Goal: Task Accomplishment & Management: Manage account settings

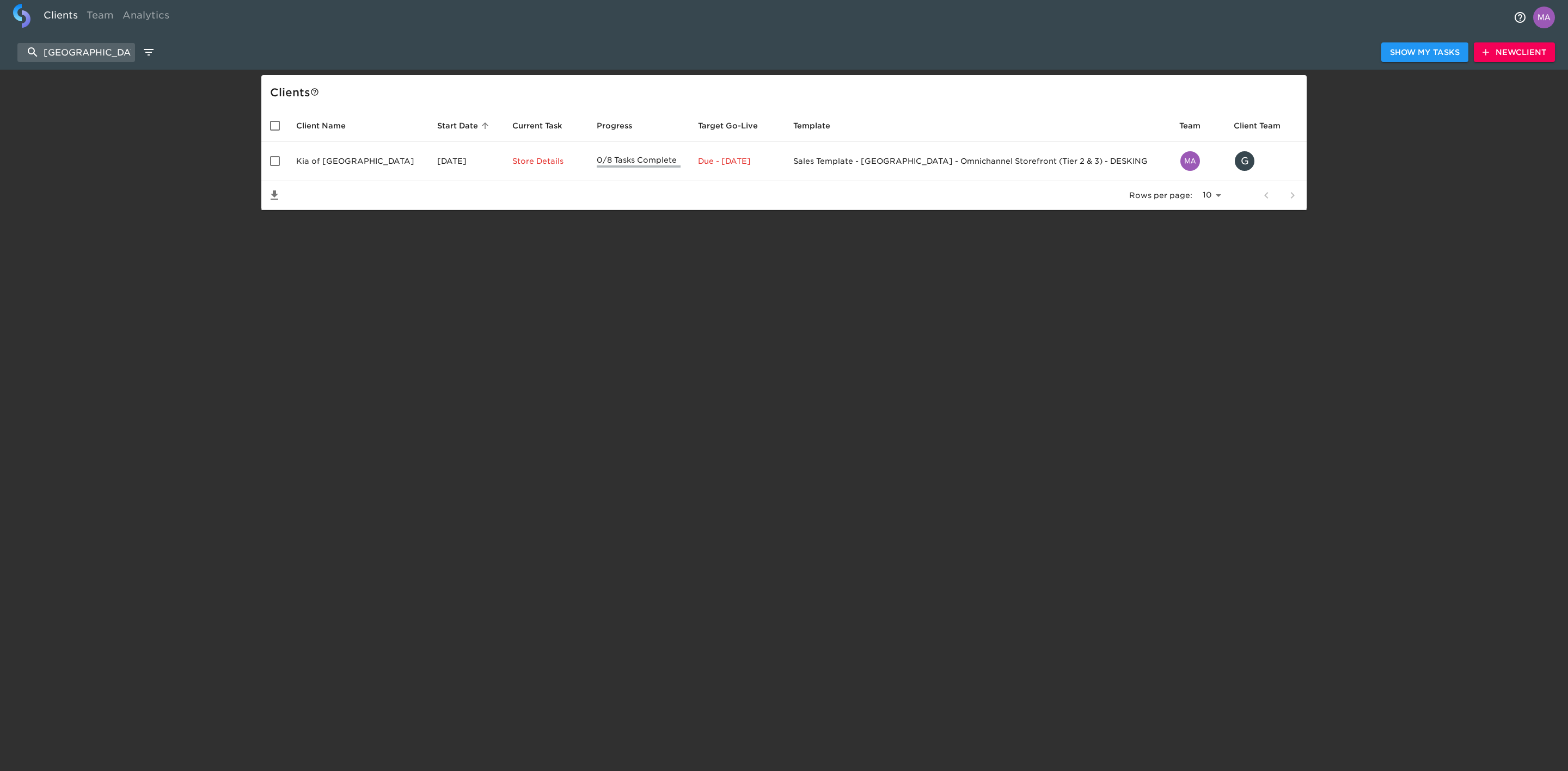
select select "10"
click at [103, 56] on input "[GEOGRAPHIC_DATA]" at bounding box center [77, 52] width 117 height 19
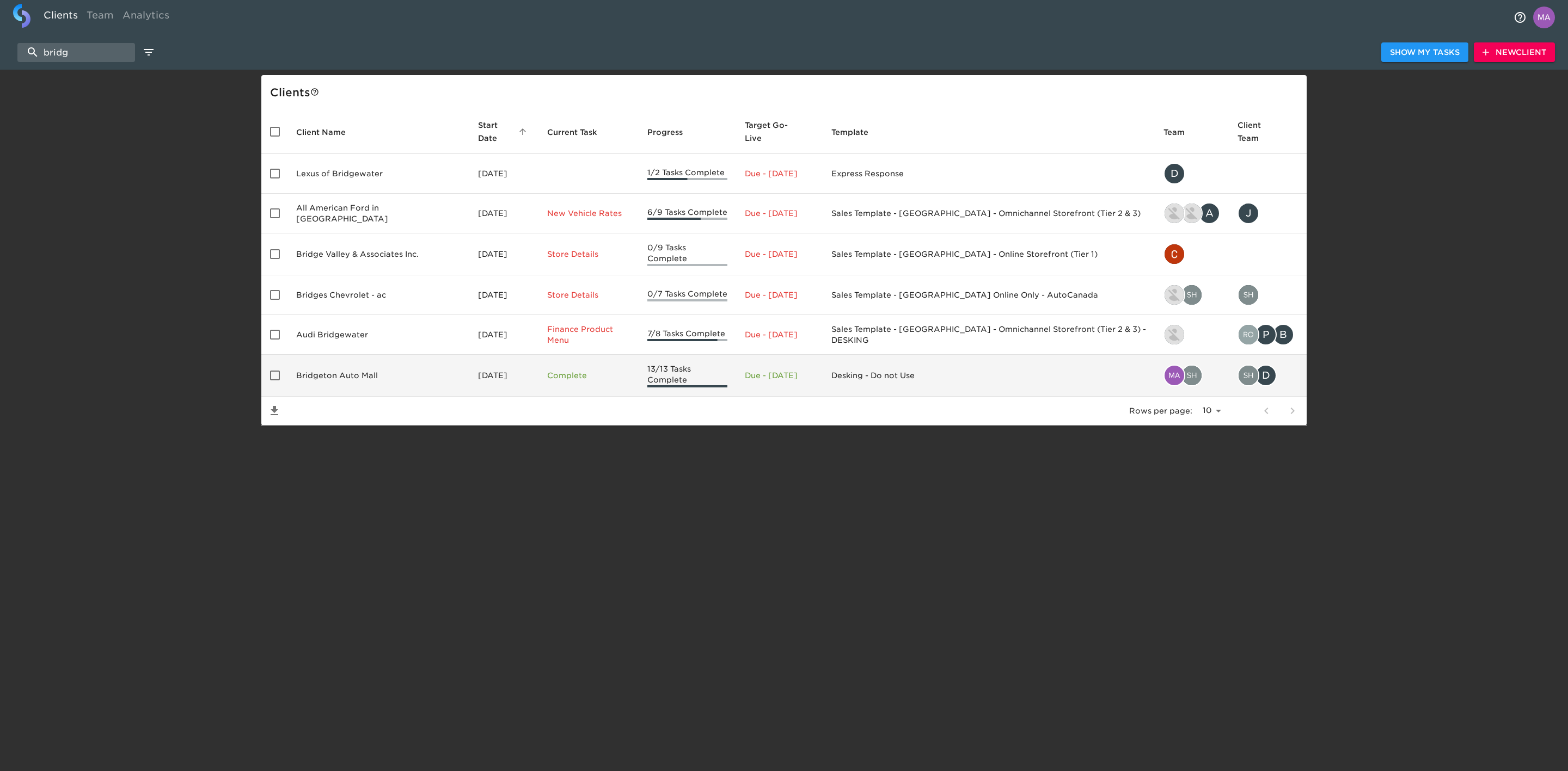
type input "bridg"
click at [327, 366] on td "Bridgeton Auto Mall" at bounding box center [378, 376] width 182 height 42
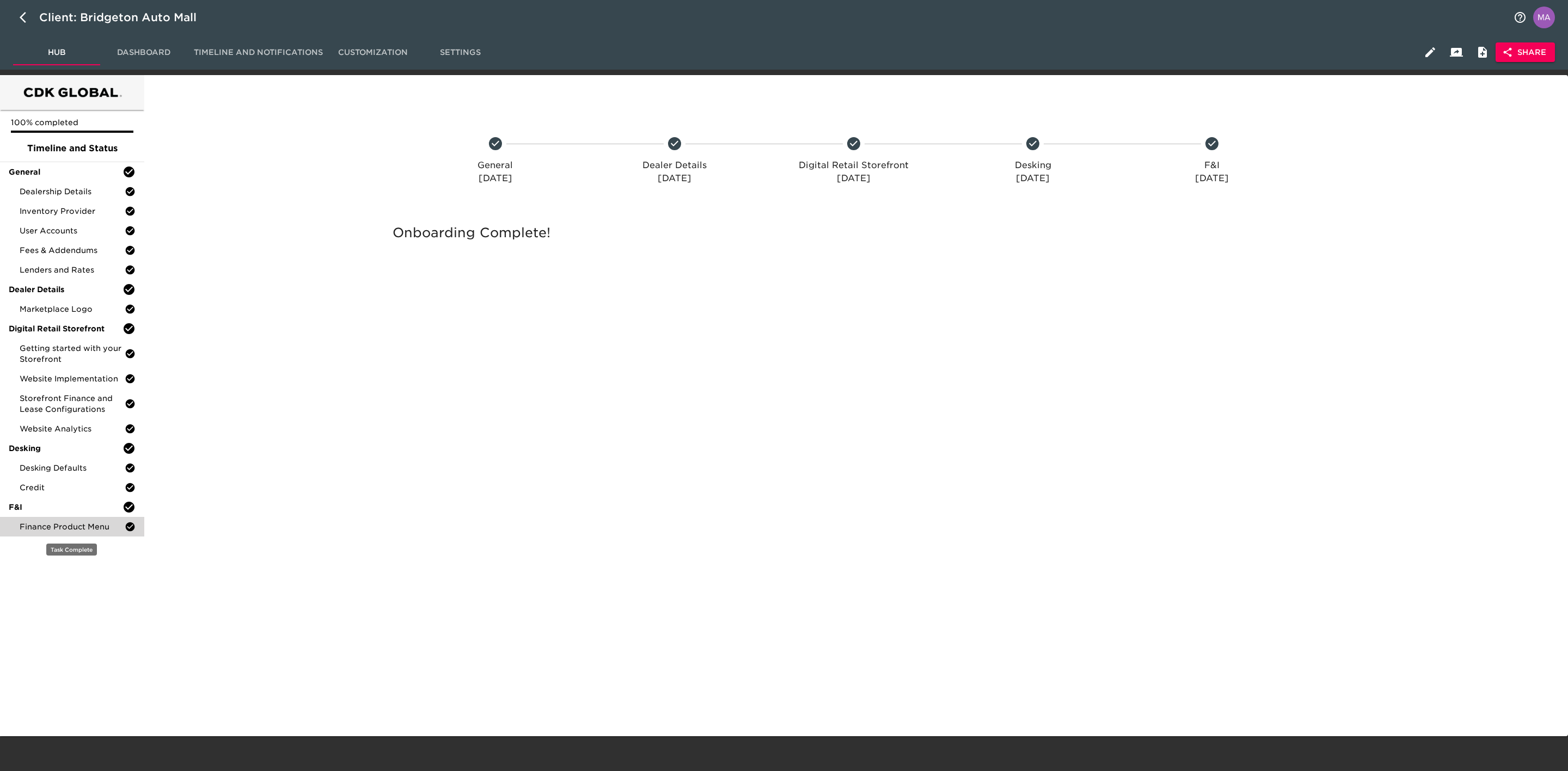
click at [76, 531] on span "Finance Product Menu" at bounding box center [73, 526] width 105 height 11
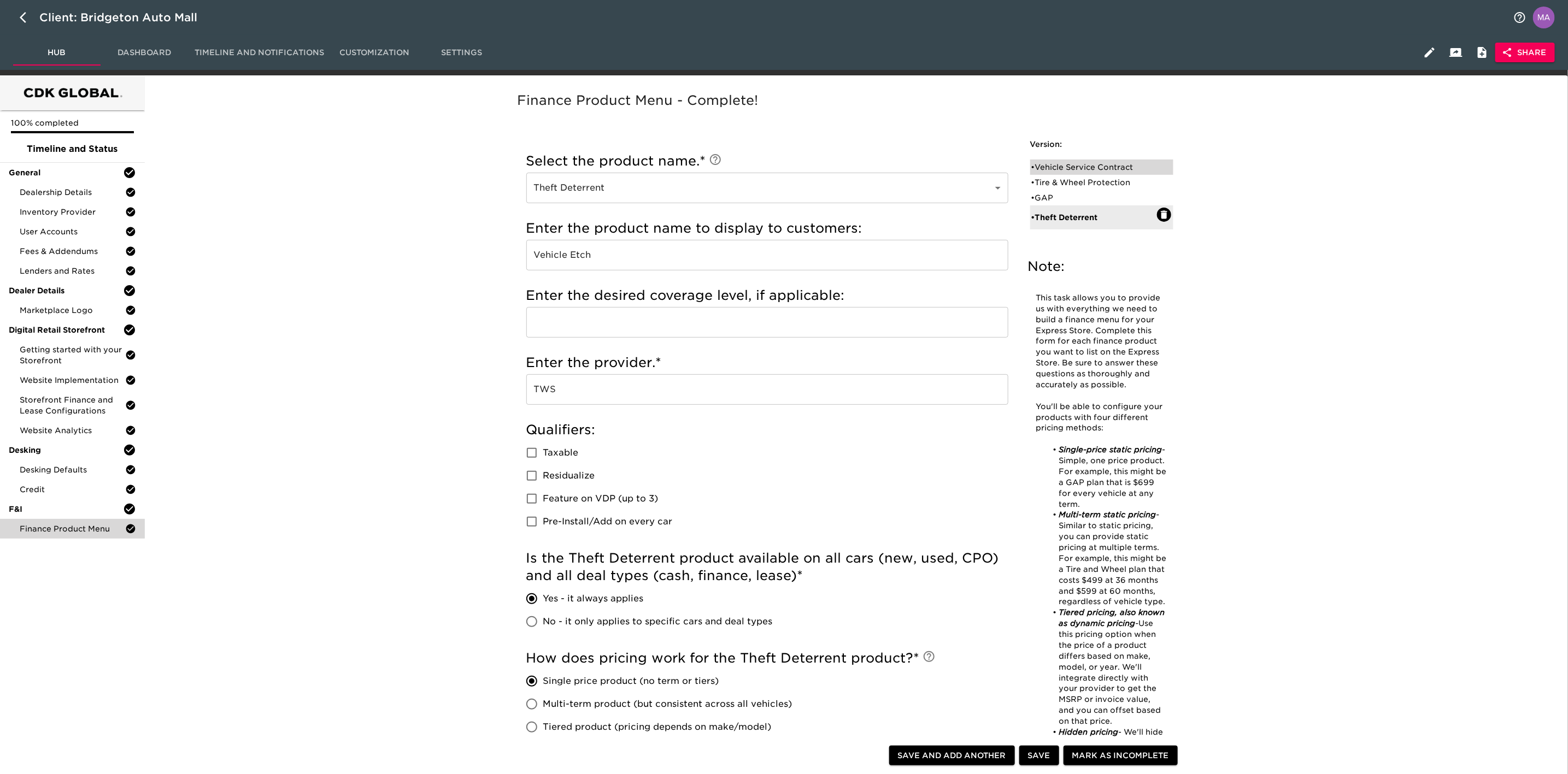
click at [1063, 162] on div "• Vehicle Service Contract" at bounding box center [1095, 167] width 126 height 11
type input "Vehicle Service Contract"
checkbox input "true"
radio input "true"
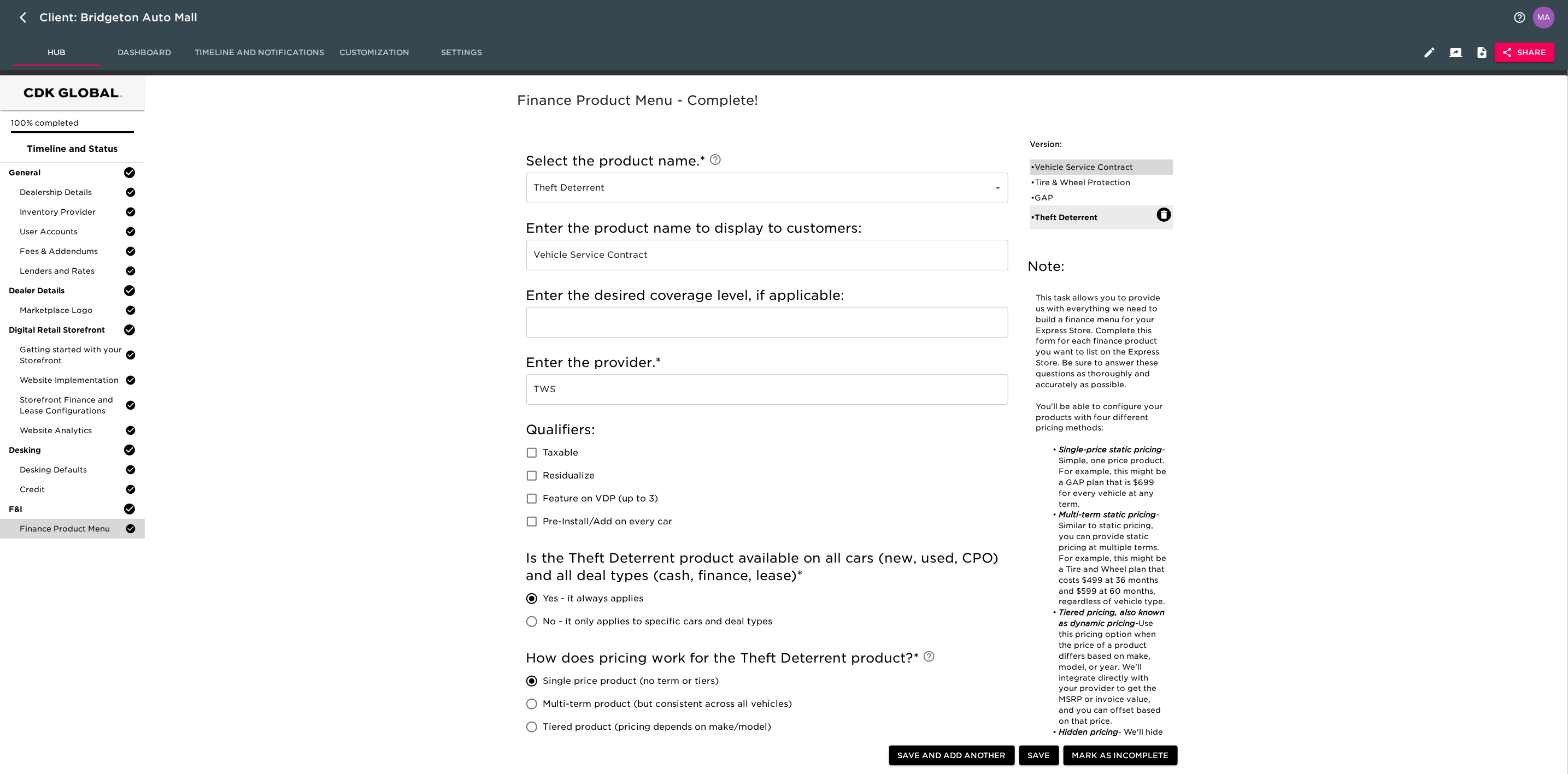
radio input "false"
radio input "true"
type input "TWS02431"
radio input "true"
type input "300%"
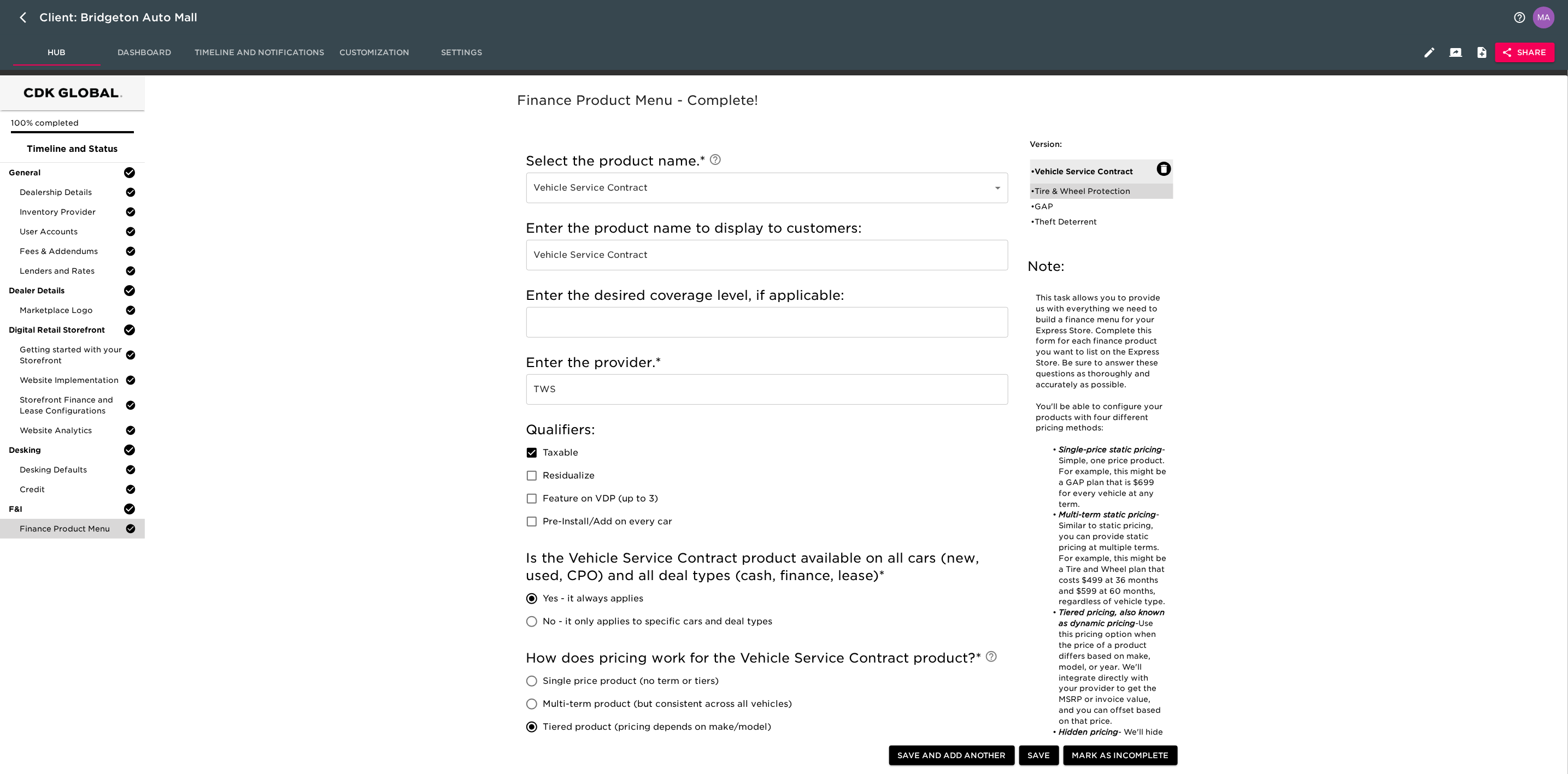
click at [1081, 189] on div "• Tire & Wheel Protection" at bounding box center [1095, 191] width 126 height 11
type input "Tire & Wheel Protection"
type input "Tire & Wheel"
checkbox input "true"
radio input "true"
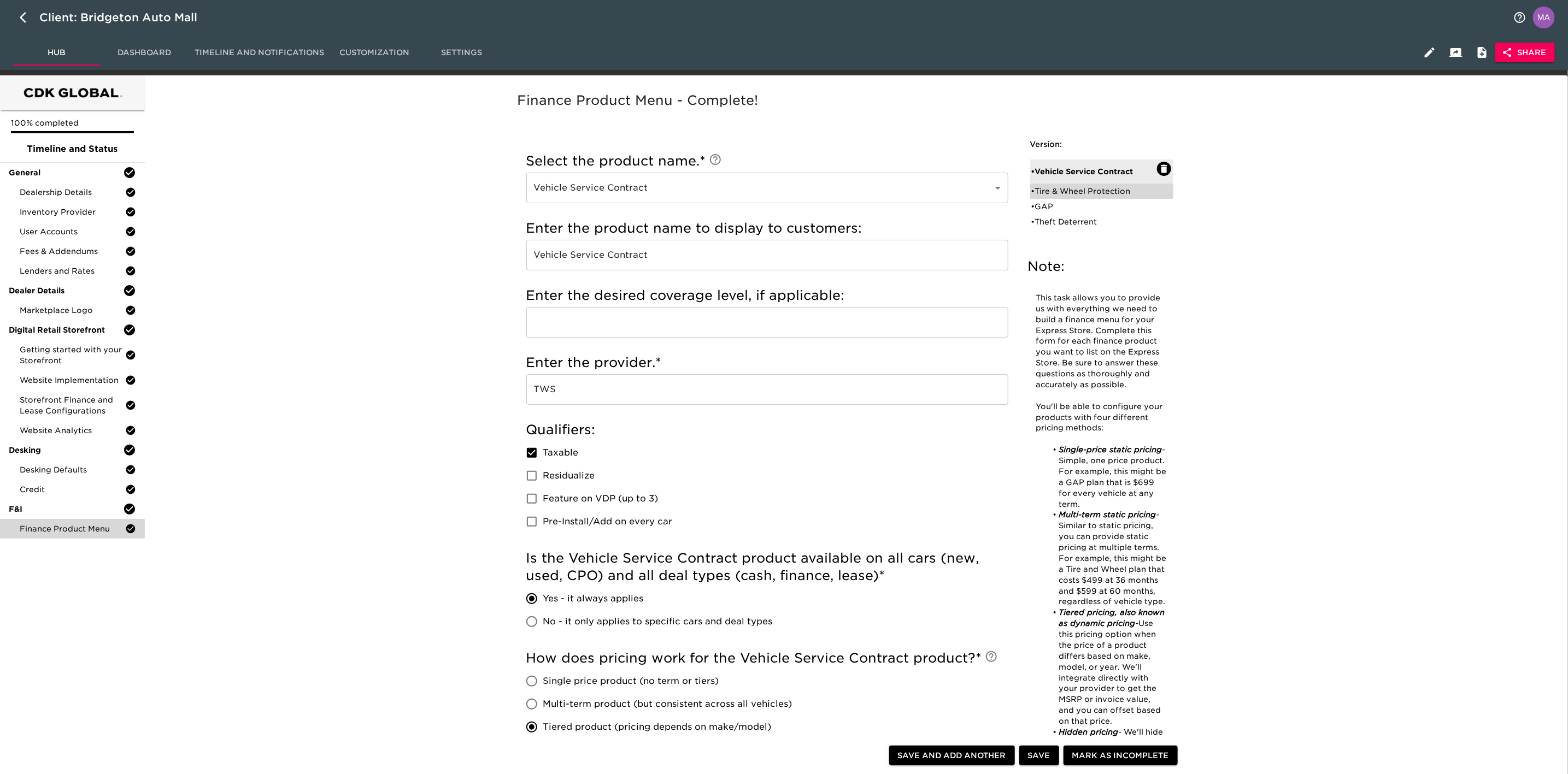
radio input "true"
type input "Finding out"
radio input "true"
click at [1082, 167] on div "• Vehicle Service Contract" at bounding box center [1095, 167] width 126 height 11
type input "Vehicle Service Contract"
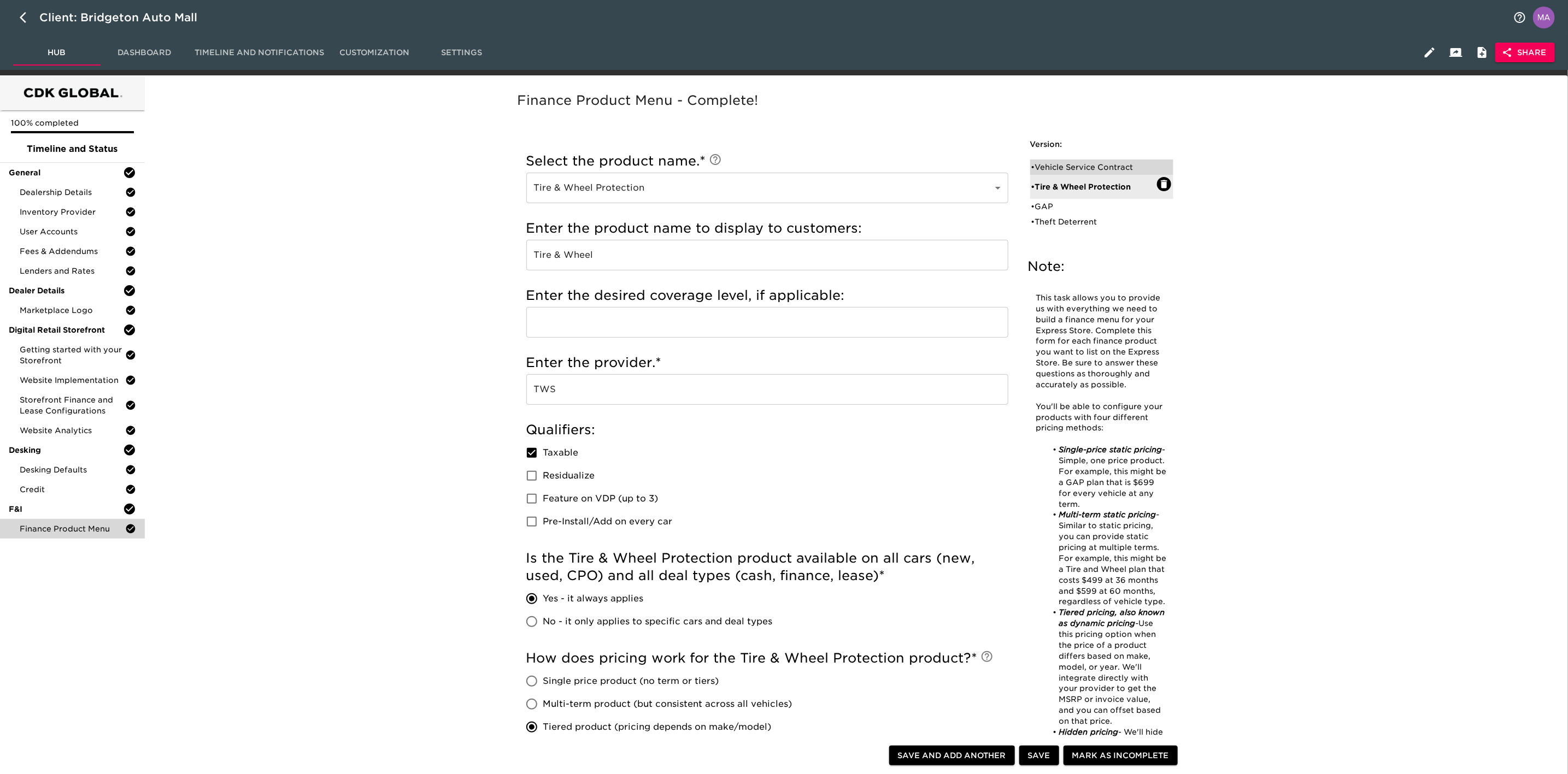
type input "Vehicle Service Contract"
type input "TWS02431"
click at [409, 406] on div "Finance Product Menu - Complete! Note: This task allows you to provide us with …" at bounding box center [854, 743] width 1415 height 1323
click at [1070, 208] on div "• GAP" at bounding box center [1095, 206] width 126 height 11
type input "GAP"
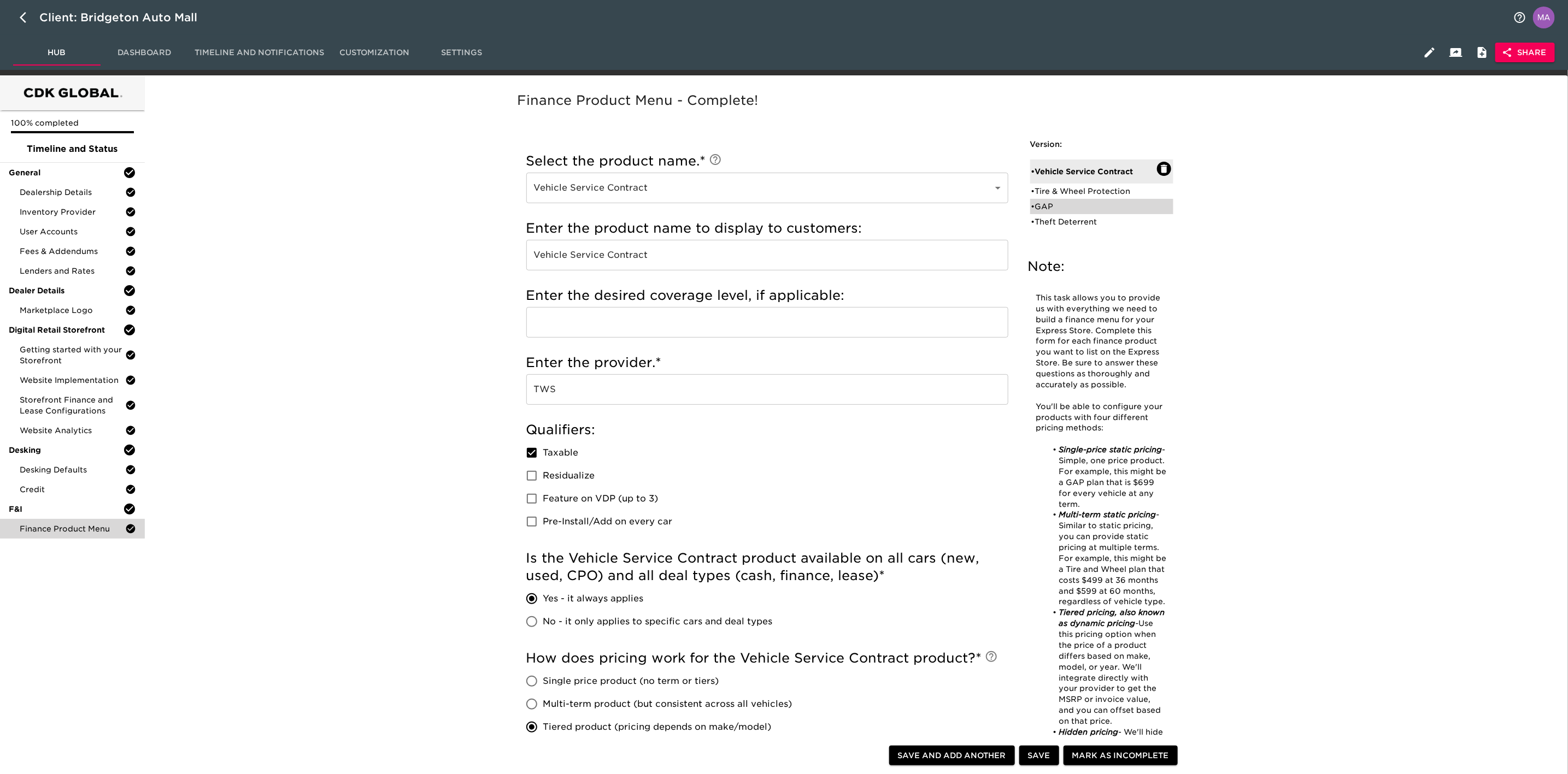
type input "GAP Insurance"
checkbox input "false"
radio input "true"
radio input "false"
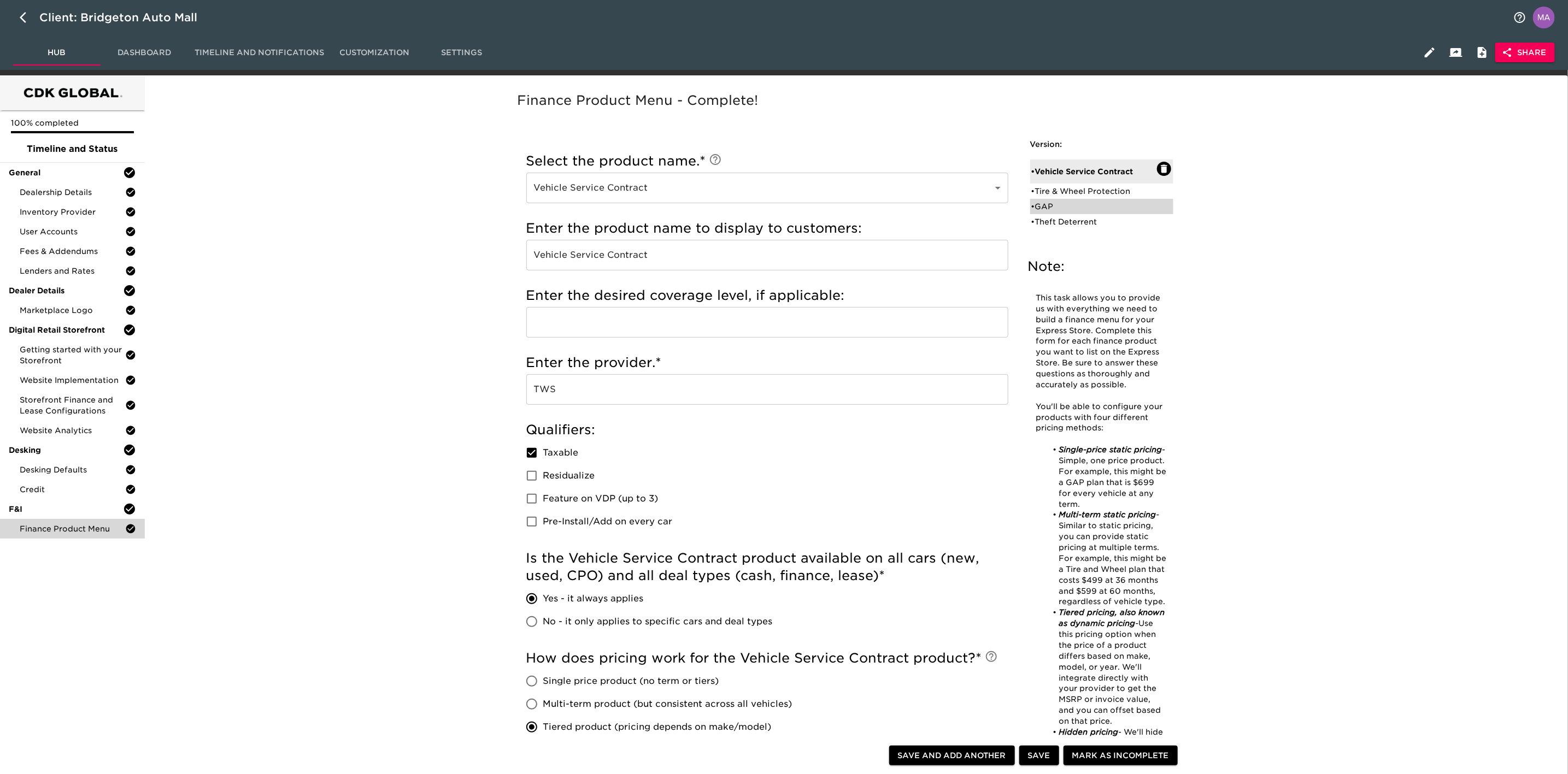
type input "$1,200"
radio input "false"
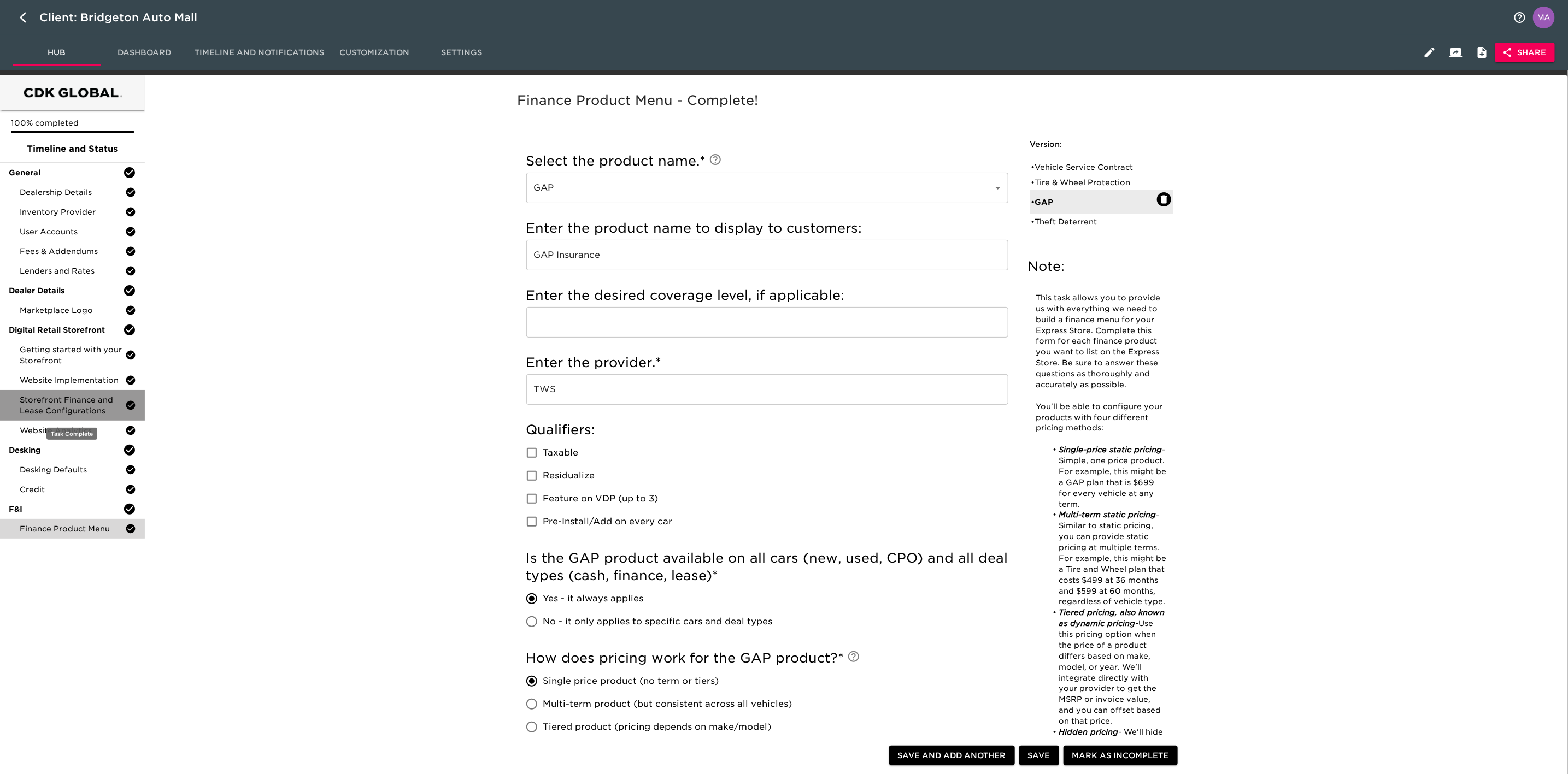
click at [87, 395] on span "Storefront Finance and Lease Configurations" at bounding box center [73, 405] width 106 height 22
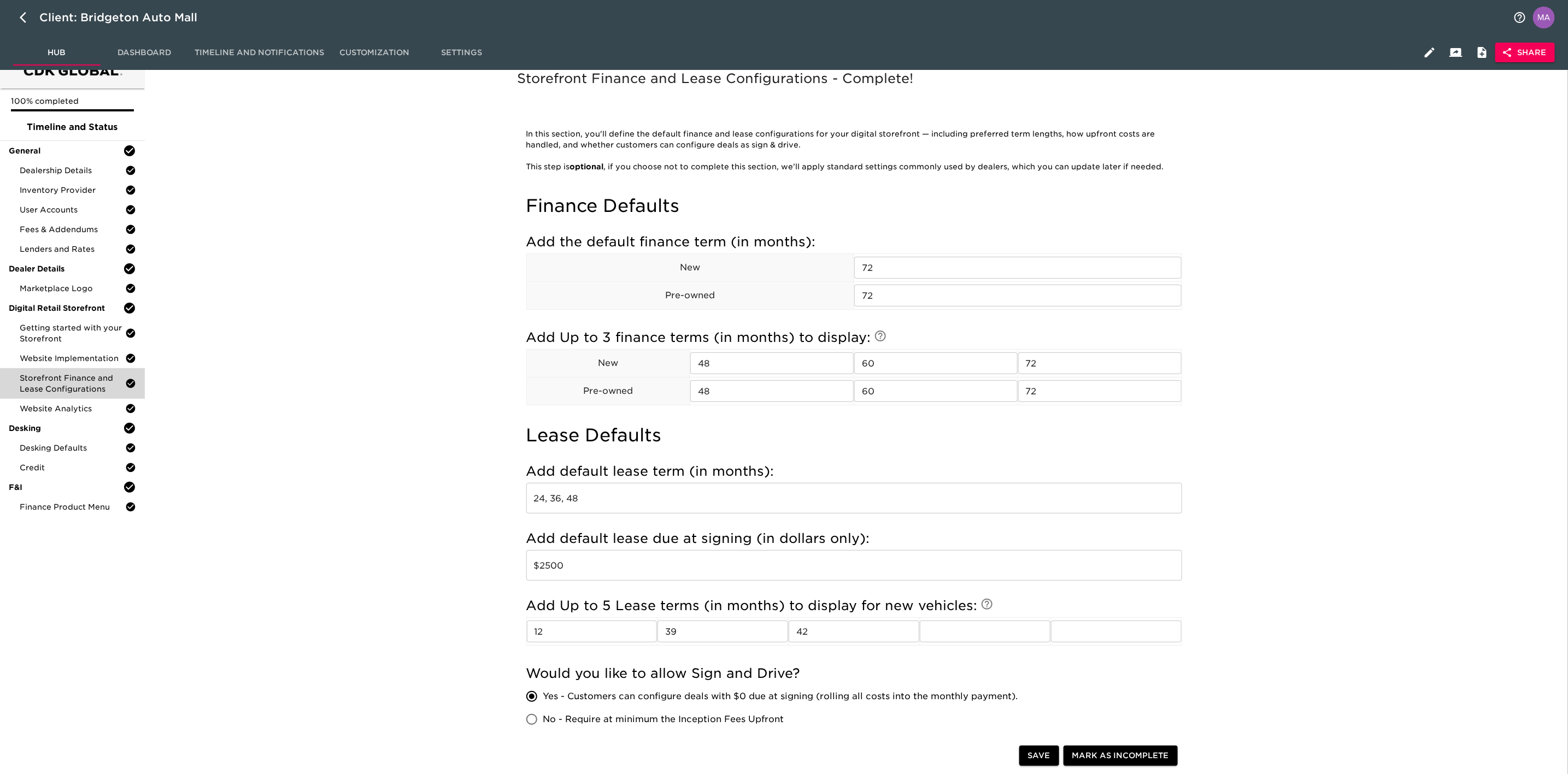
scroll to position [5, 0]
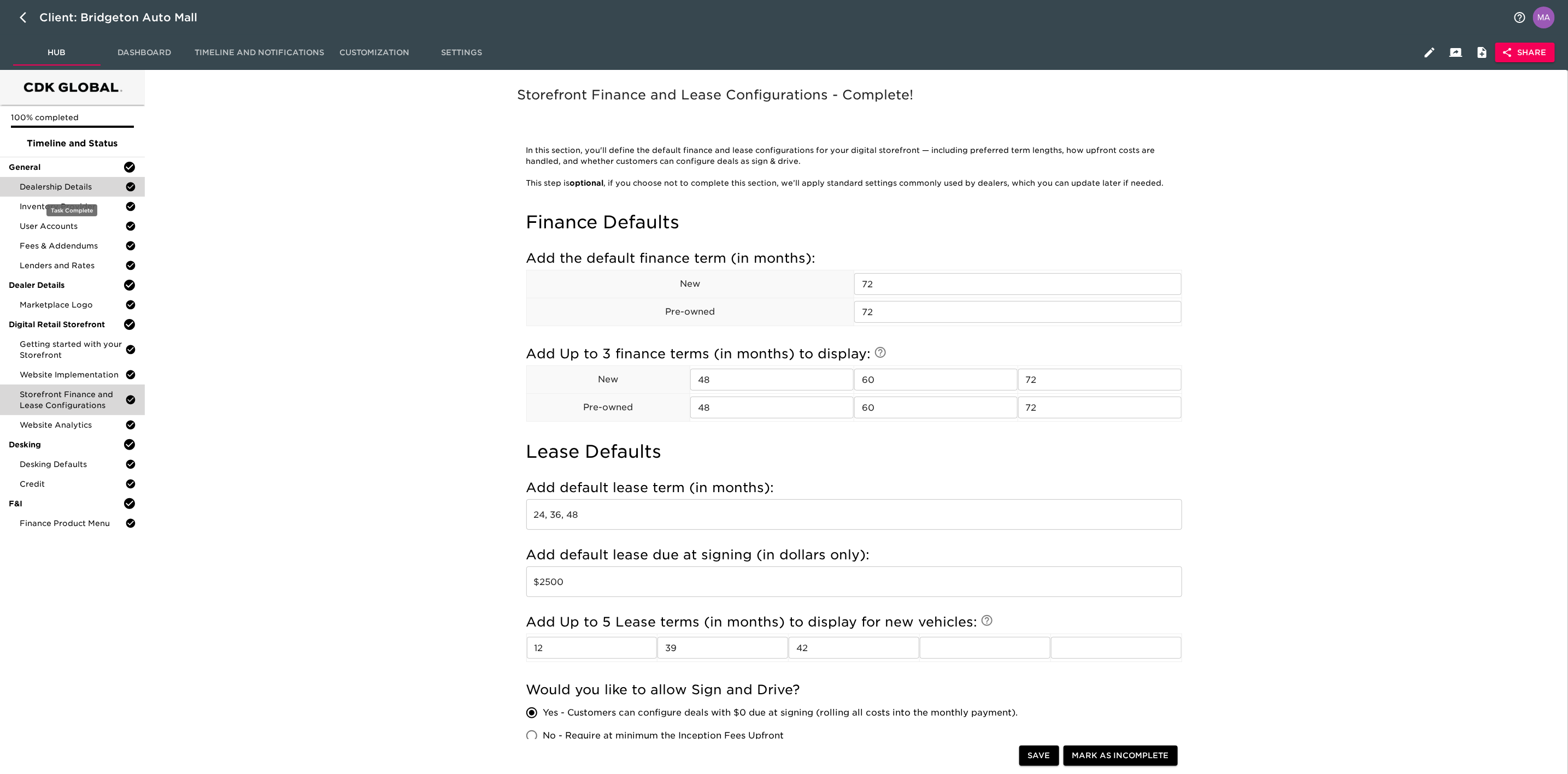
click at [74, 186] on span "Dealership Details" at bounding box center [73, 187] width 106 height 11
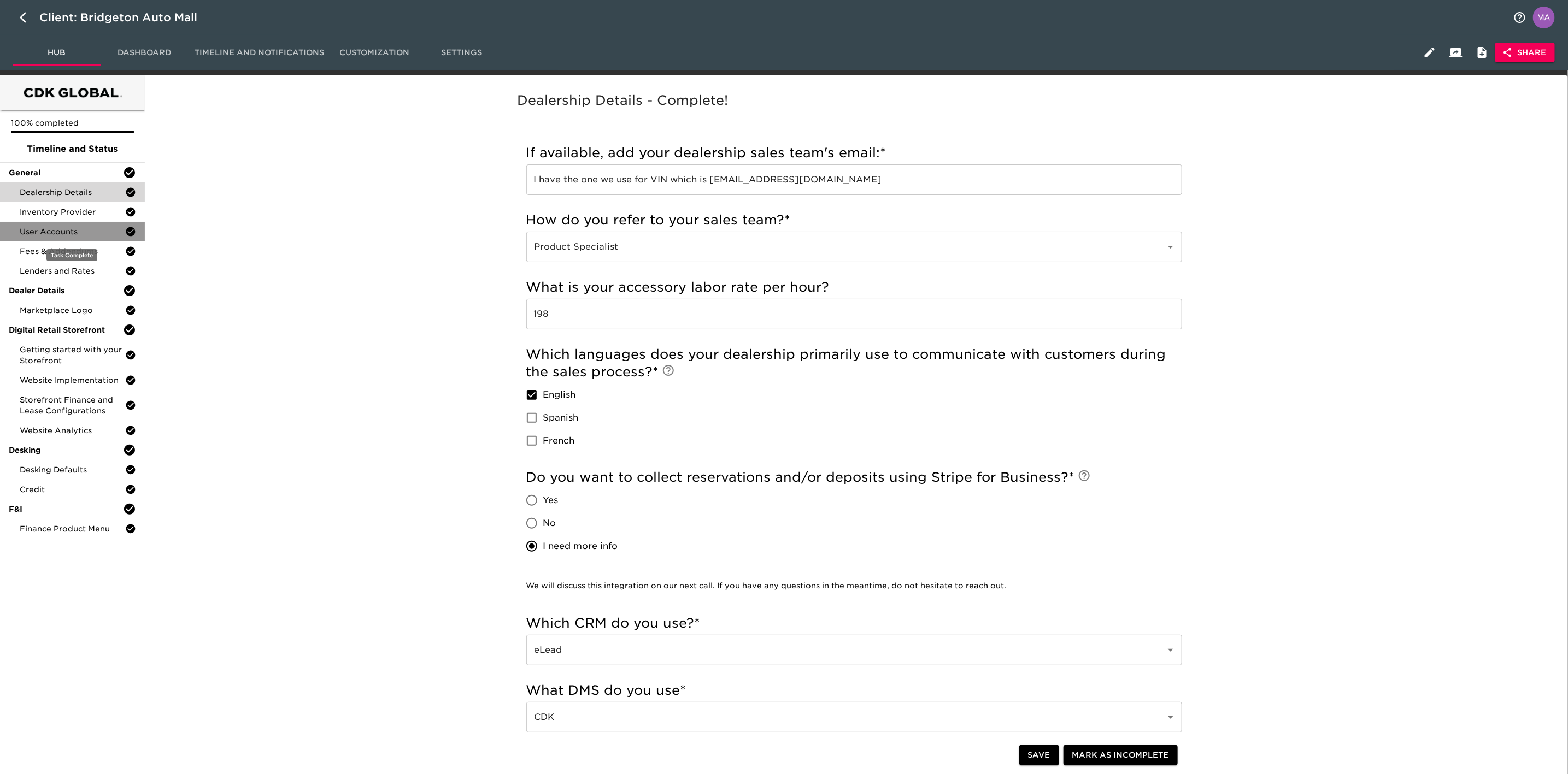
click at [78, 235] on span "User Accounts" at bounding box center [73, 232] width 106 height 11
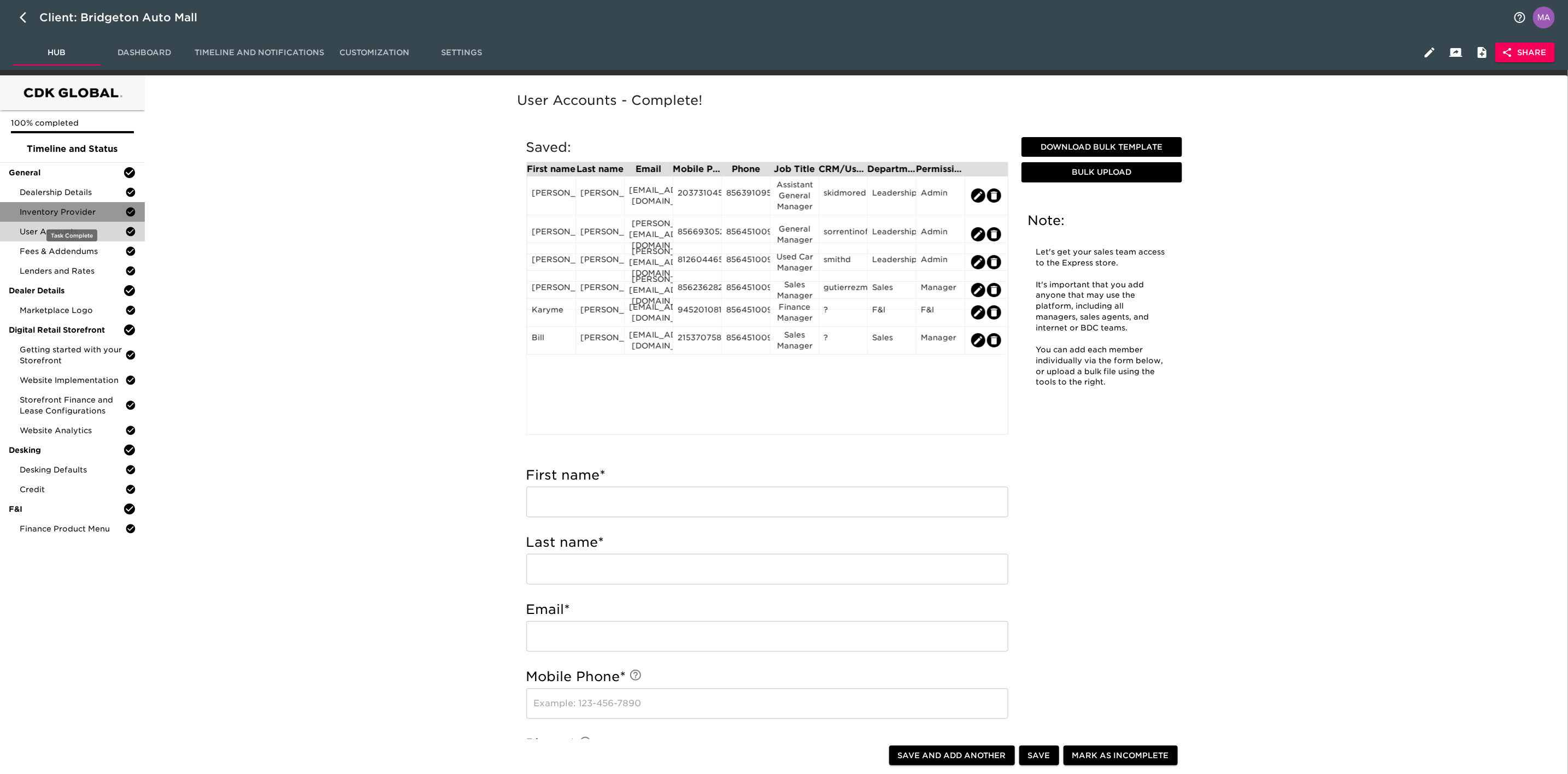
click at [77, 217] on span "Inventory Provider" at bounding box center [73, 212] width 106 height 11
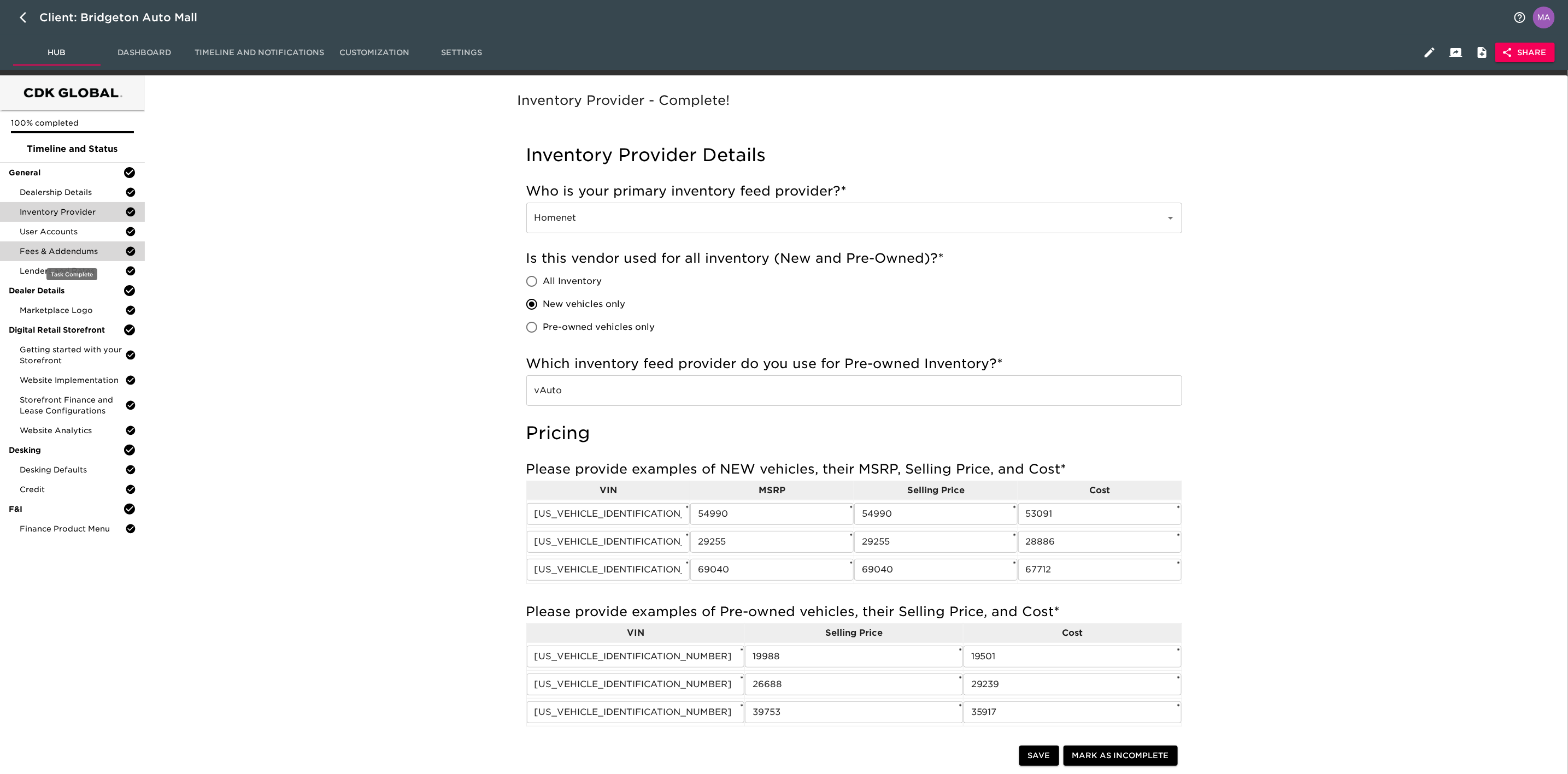
click at [85, 251] on span "Fees & Addendums" at bounding box center [73, 251] width 106 height 11
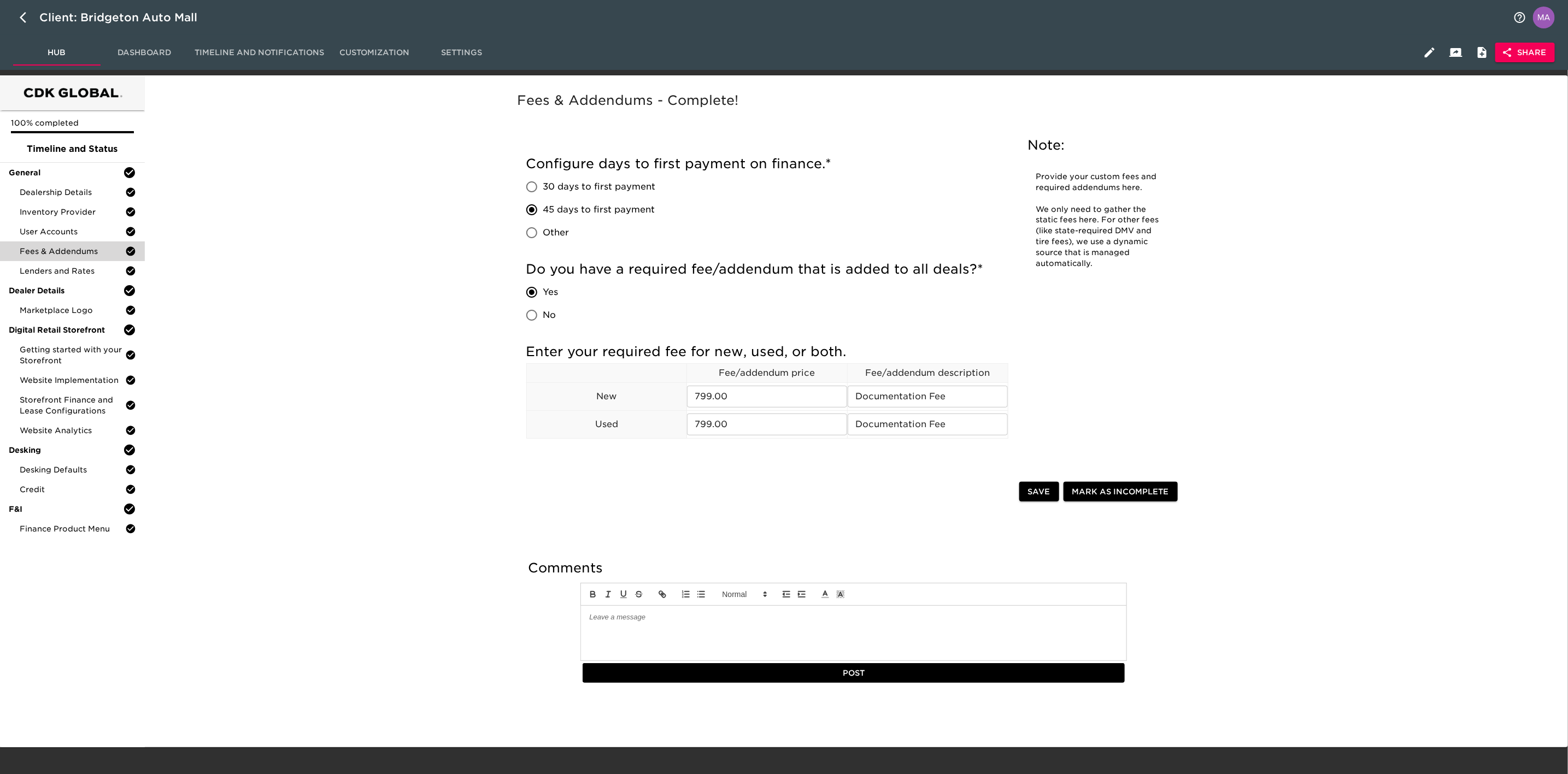
click at [279, 641] on div "Fees & Addendums - Complete! Note: Provide your custom fees and required addend…" at bounding box center [854, 407] width 1415 height 652
click at [78, 530] on span "Finance Product Menu" at bounding box center [73, 528] width 106 height 11
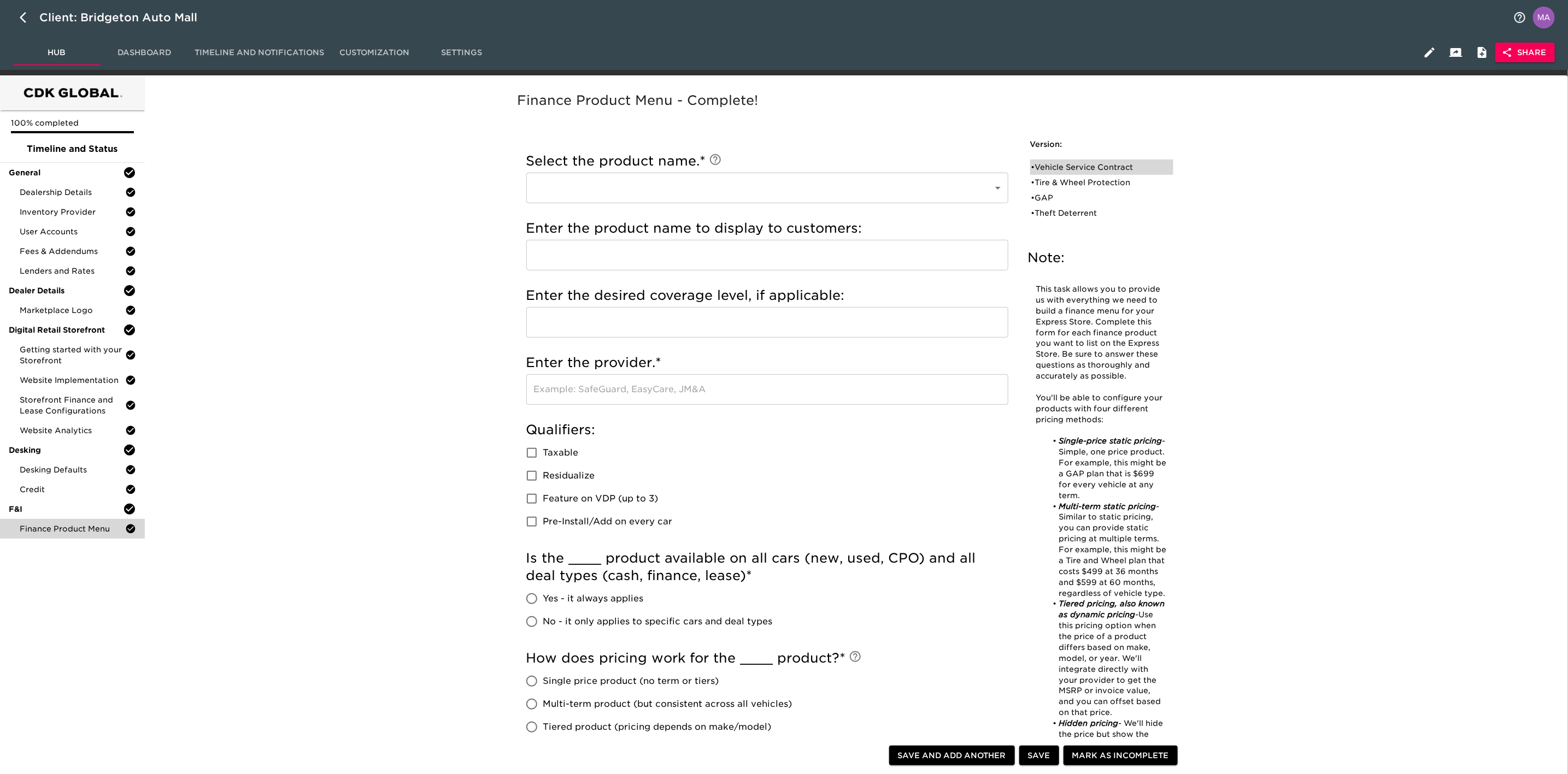
click at [1050, 169] on div "• Vehicle Service Contract" at bounding box center [1095, 167] width 126 height 11
type input "Vehicle Service Contract"
type input "TWS"
checkbox input "true"
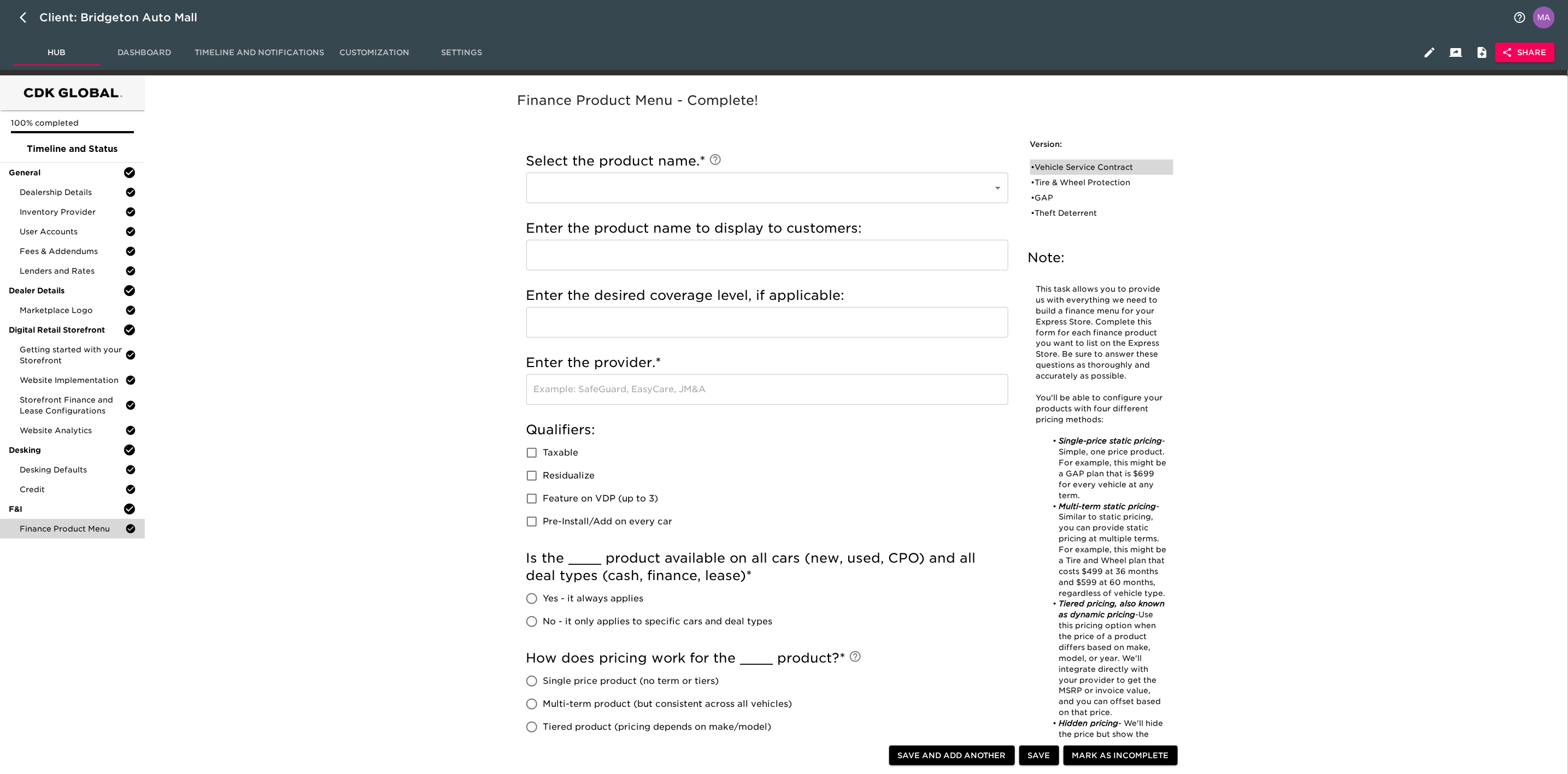
radio input "true"
type input "TWS02431"
radio input "true"
type input "300%"
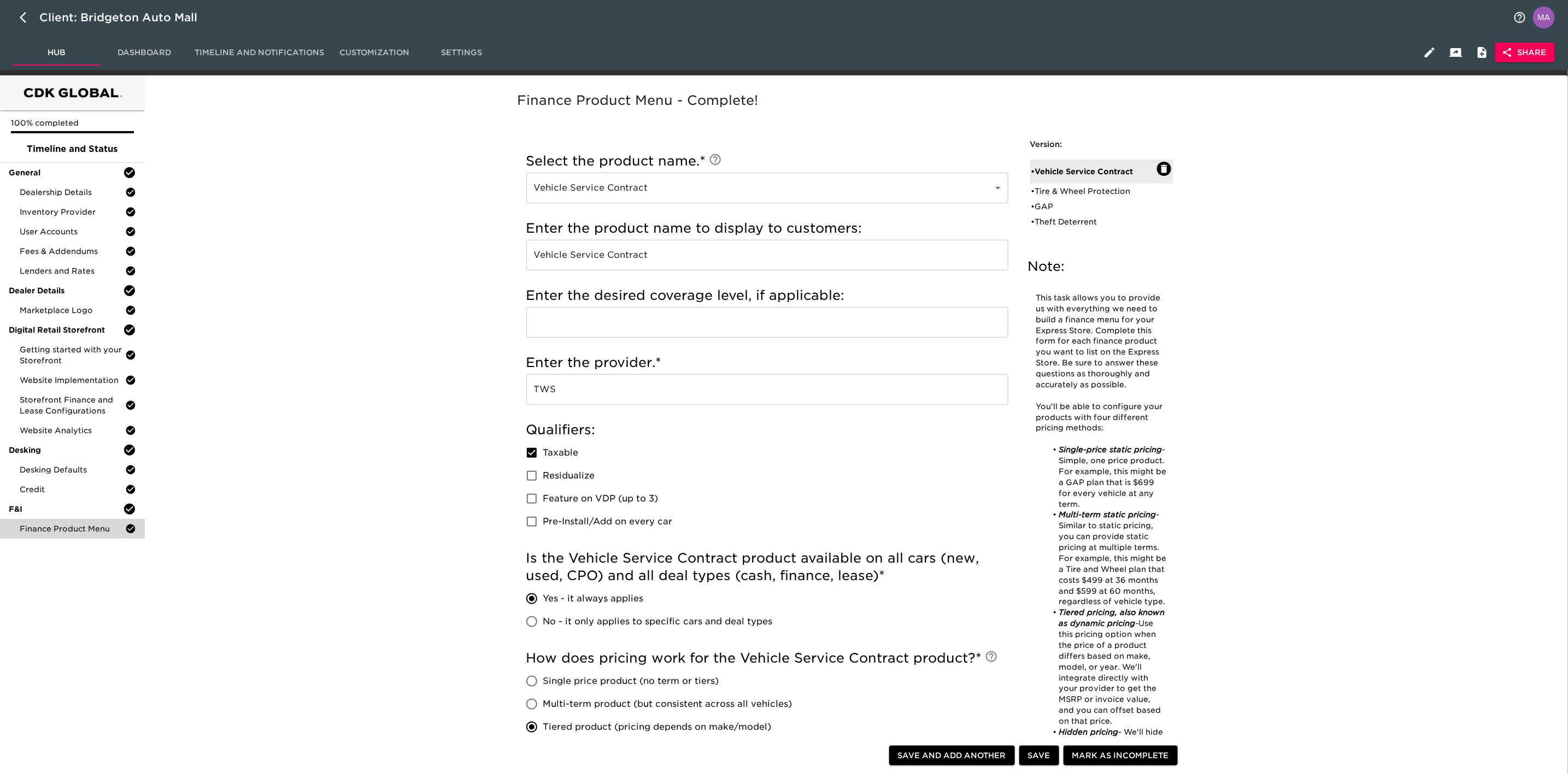
click at [398, 384] on div "Finance Product Menu - Complete! Note: This task allows you to provide us with …" at bounding box center [854, 743] width 1415 height 1323
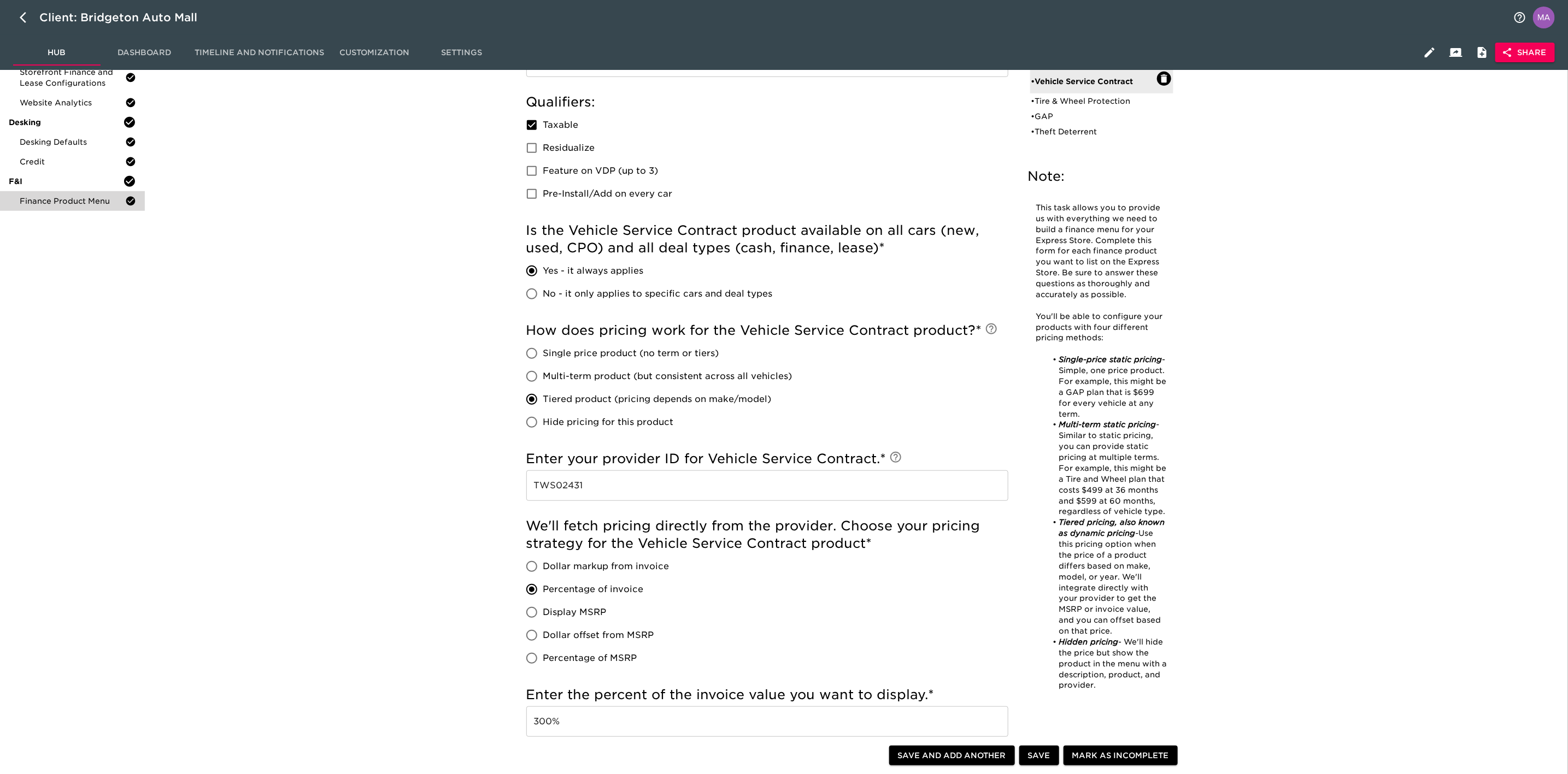
scroll to position [491, 0]
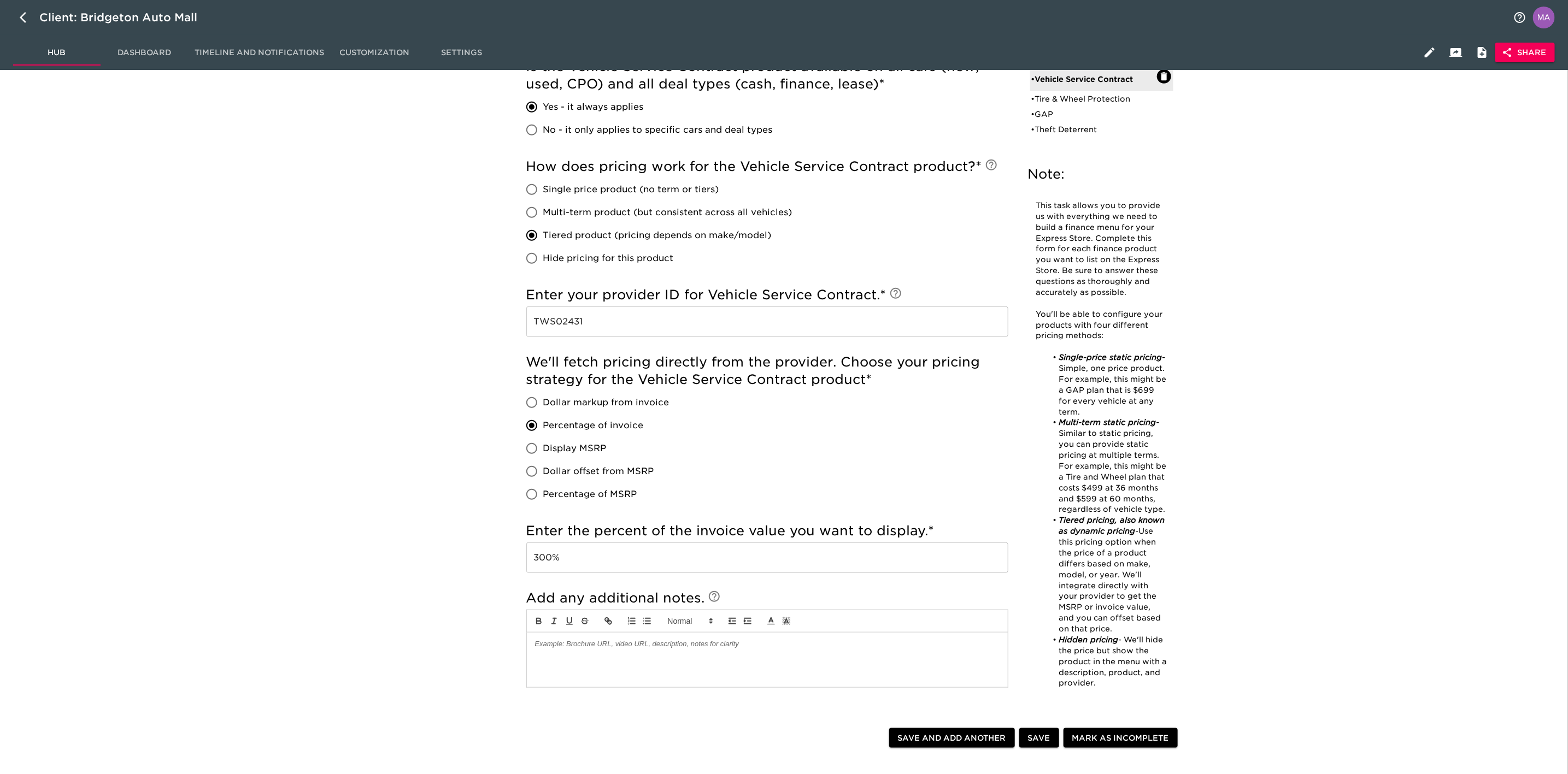
click at [618, 190] on span "Single price product (no term or tiers)" at bounding box center [631, 189] width 176 height 13
click at [543, 190] on input "Single price product (no term or tiers)" at bounding box center [531, 189] width 23 height 23
radio input "true"
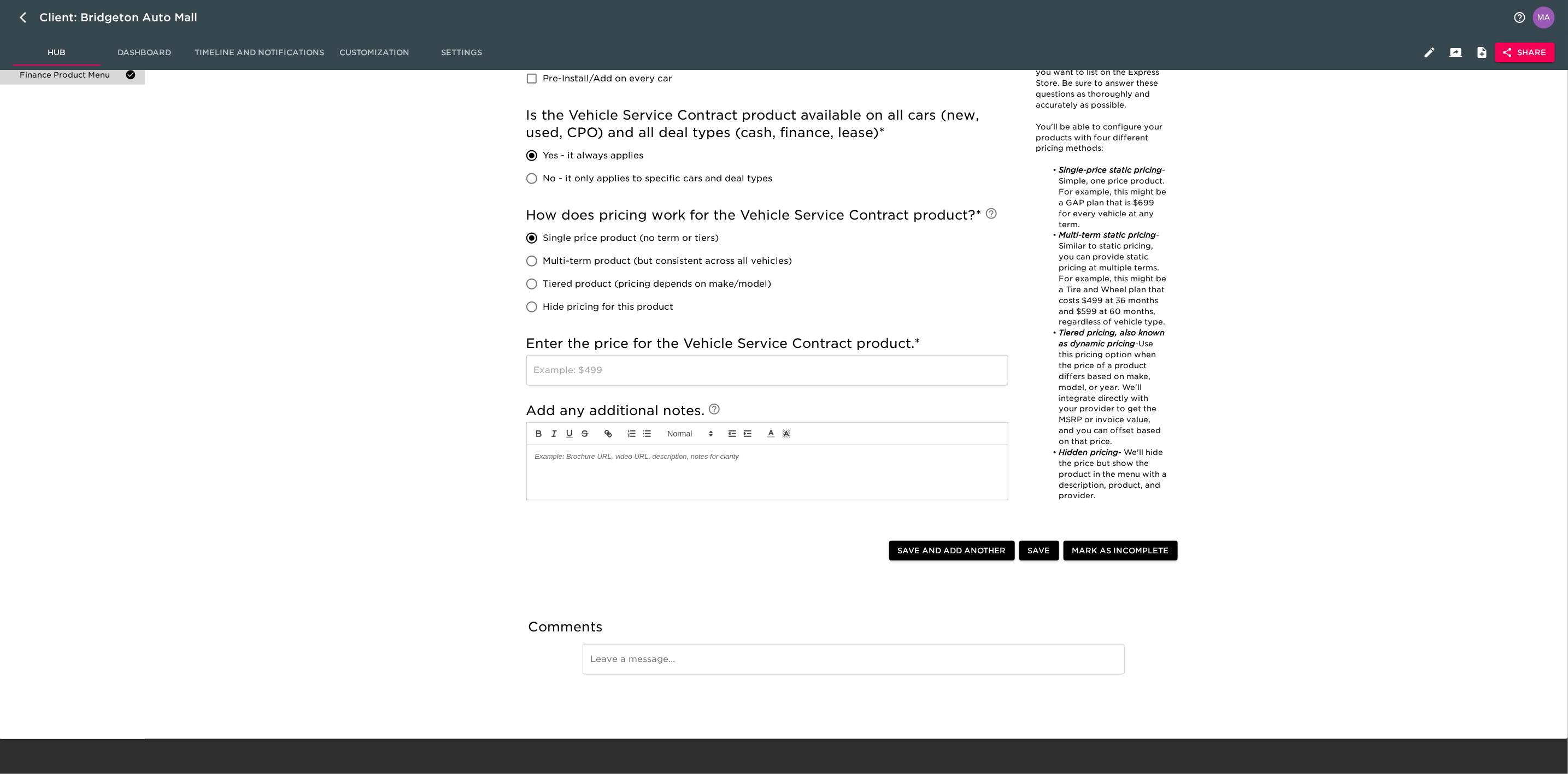
scroll to position [454, 0]
click at [600, 371] on input "text" at bounding box center [767, 371] width 482 height 31
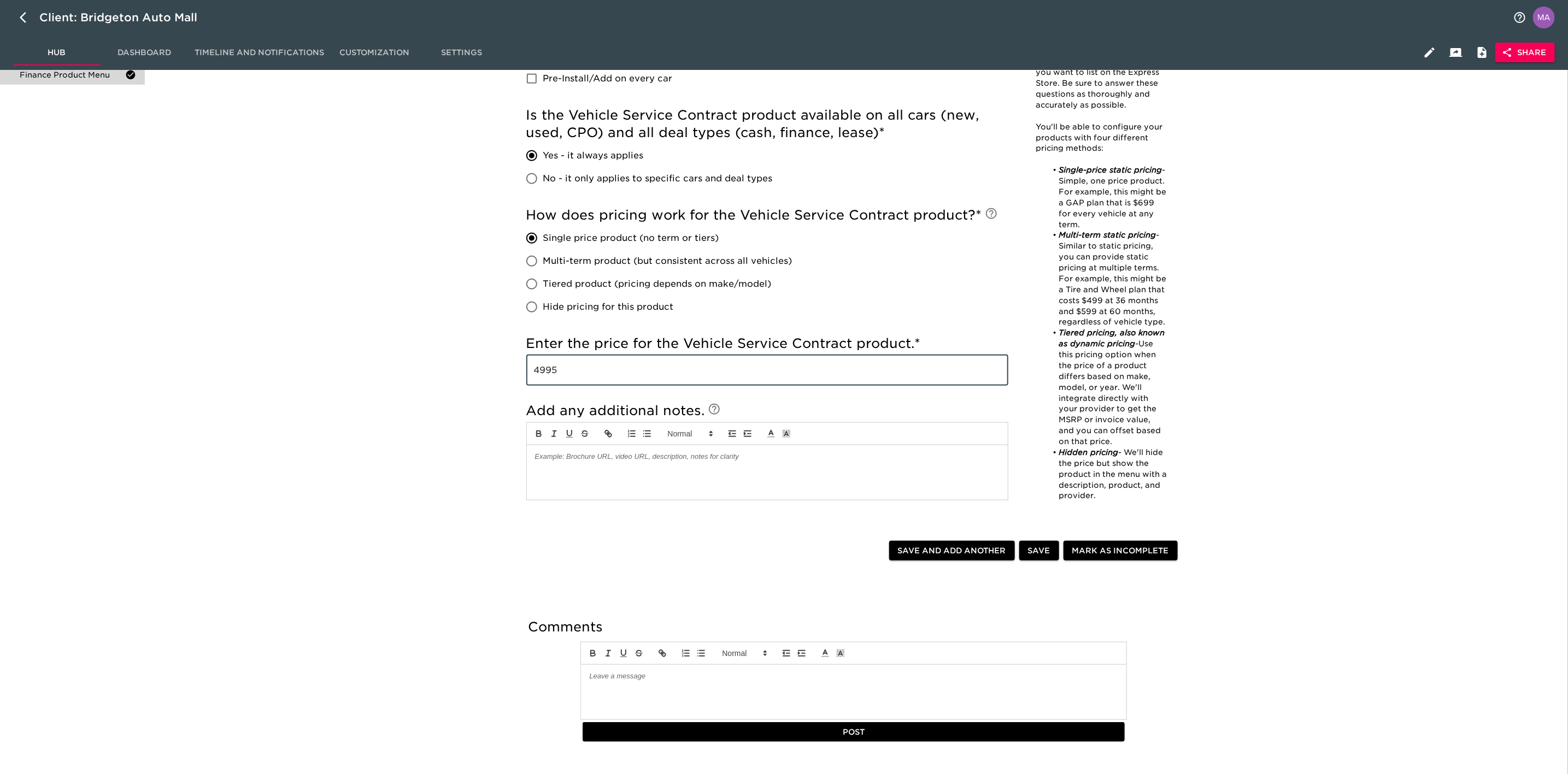
type input "4995"
click at [378, 552] on div "Finance Product Menu - Complete! Note: This task allows you to provide us with …" at bounding box center [854, 210] width 1415 height 1165
click at [1049, 554] on span "Save" at bounding box center [1039, 551] width 22 height 14
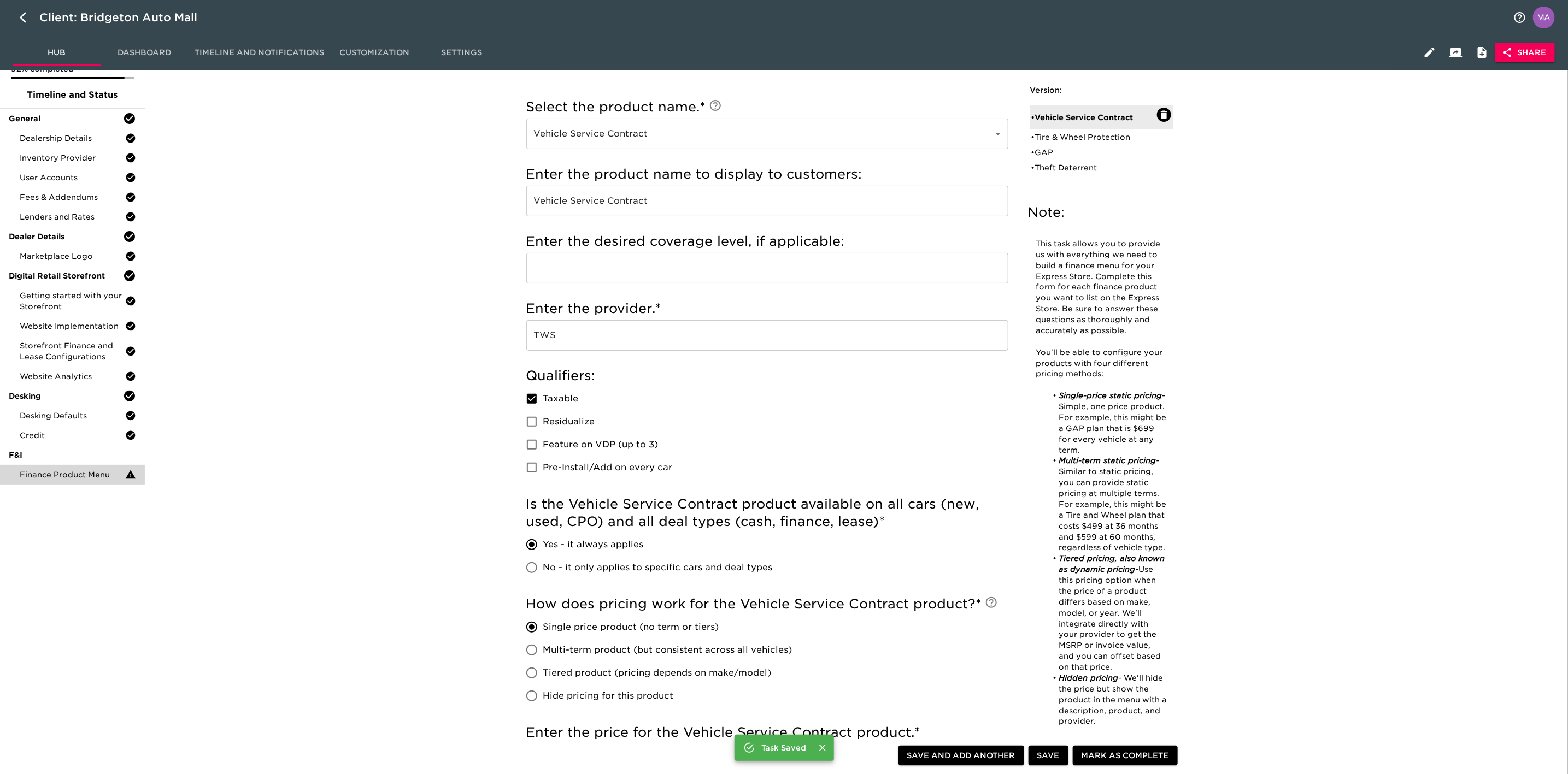
scroll to position [0, 0]
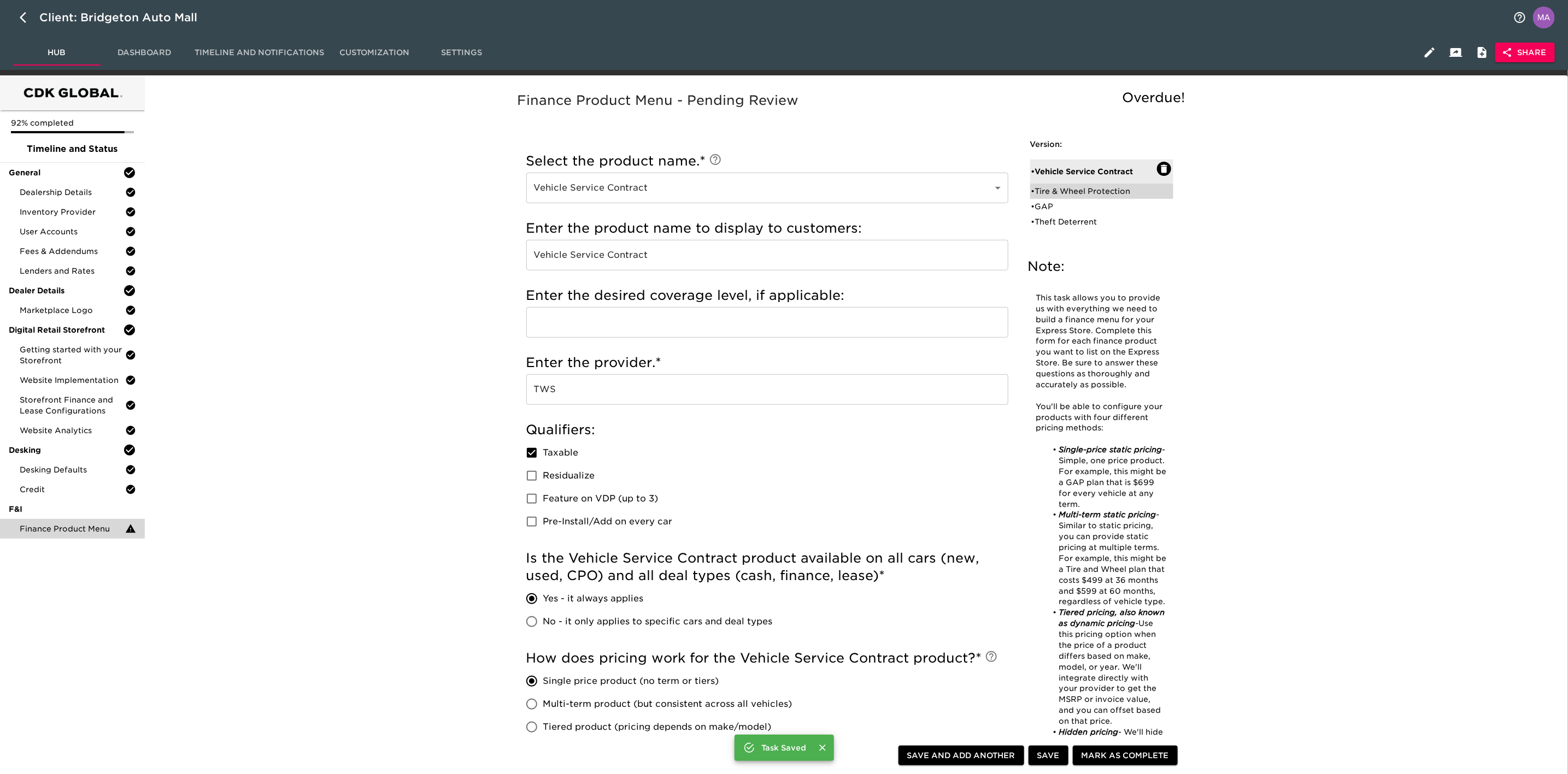
click at [1110, 188] on div "• Tire & Wheel Protection" at bounding box center [1095, 191] width 126 height 11
type input "Tire & Wheel Protection"
type input "Tire & Wheel"
checkbox input "true"
radio input "true"
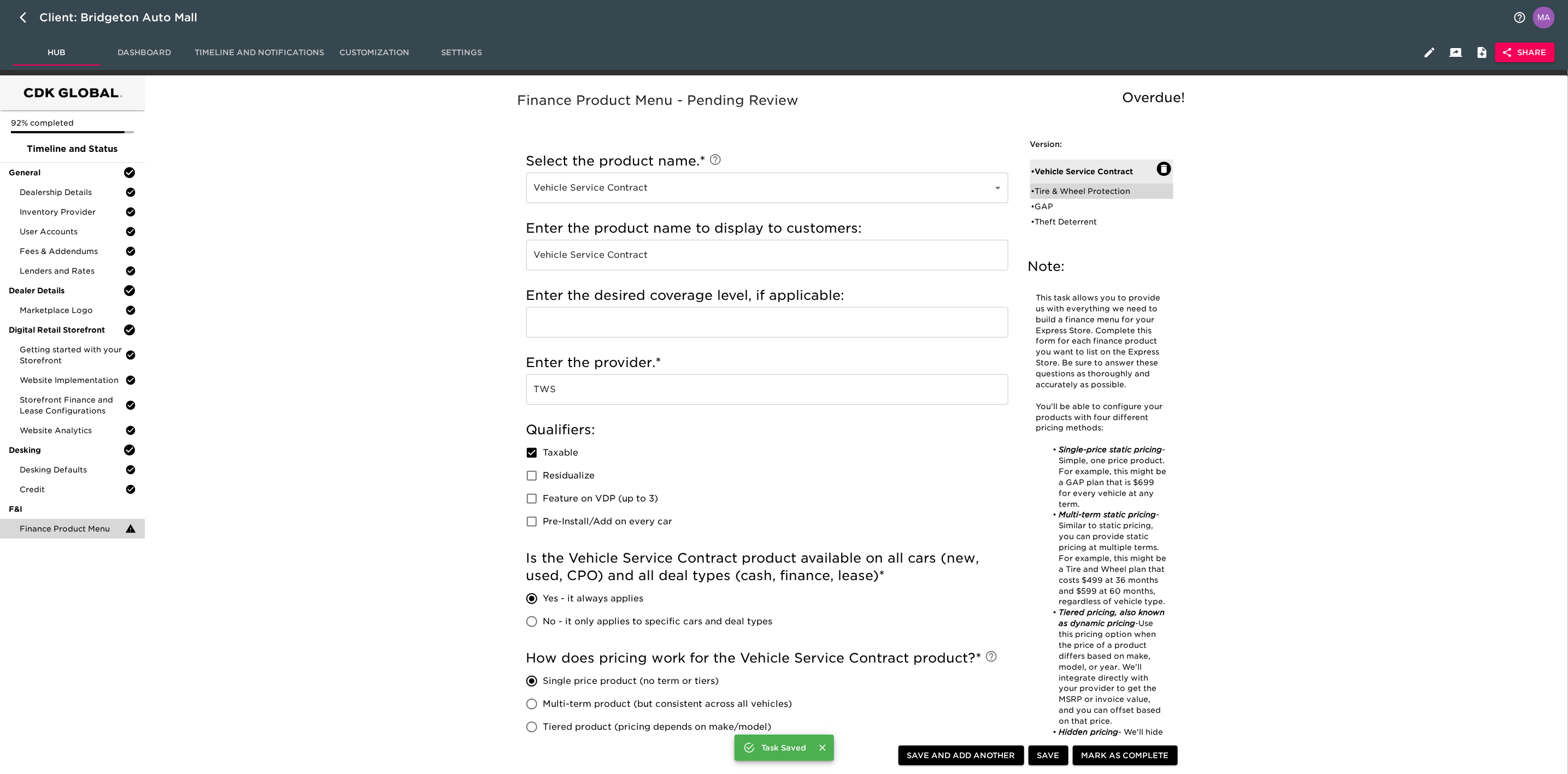
radio input "false"
radio input "true"
type input "Finding out"
radio input "true"
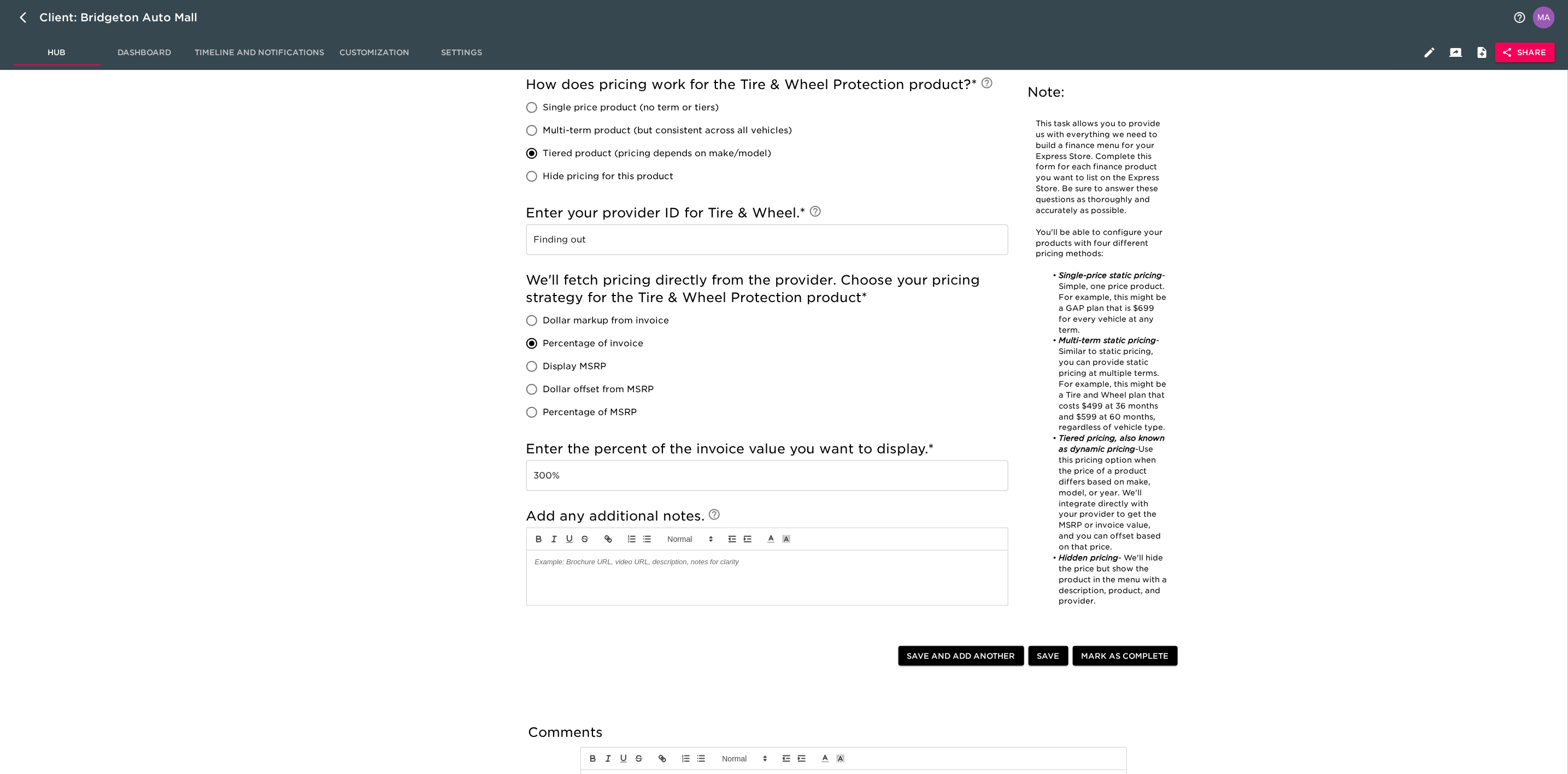
scroll to position [491, 0]
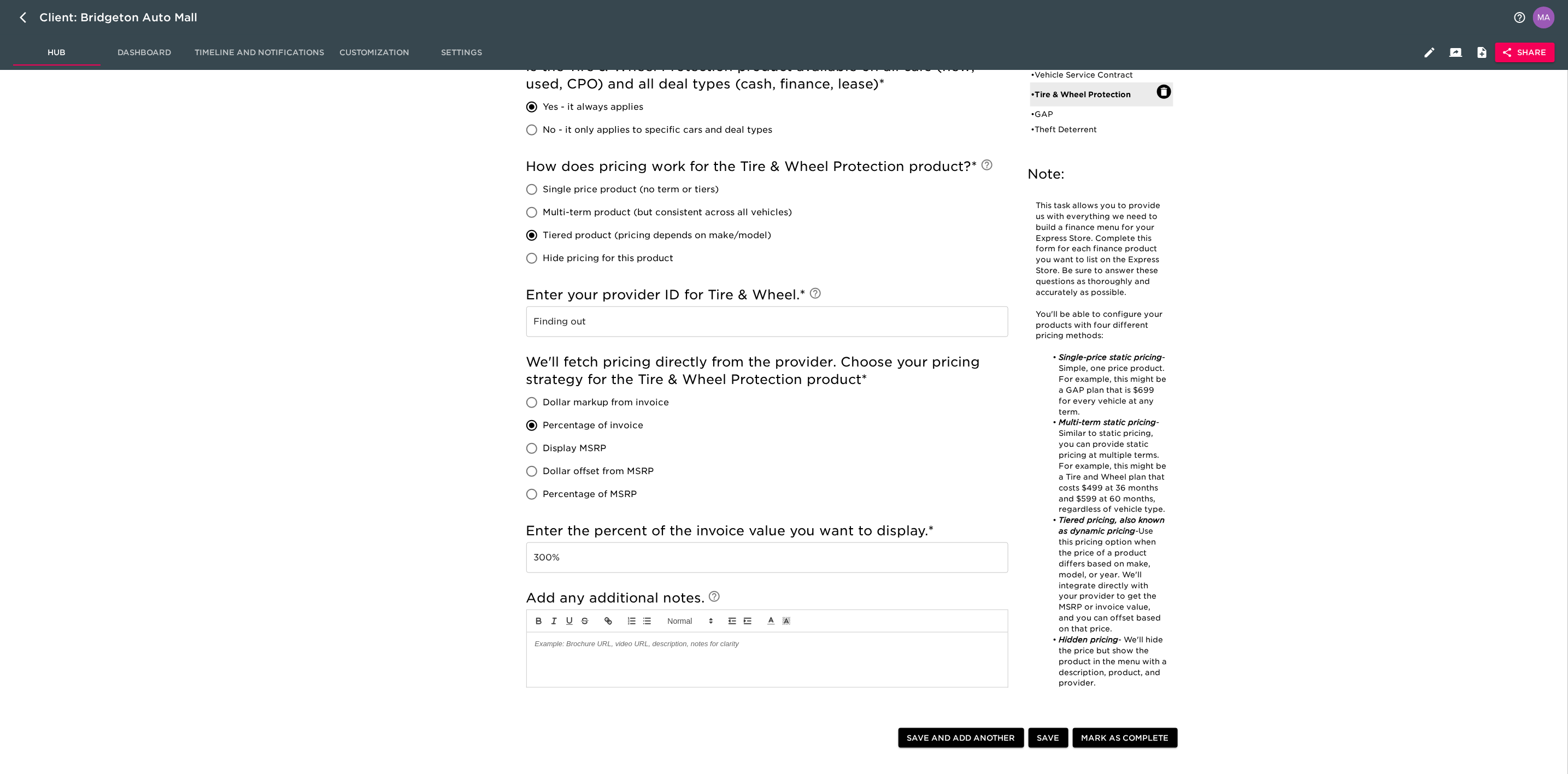
click at [593, 190] on span "Single price product (no term or tiers)" at bounding box center [631, 189] width 176 height 13
click at [543, 190] on input "Single price product (no term or tiers)" at bounding box center [531, 189] width 23 height 23
radio input "true"
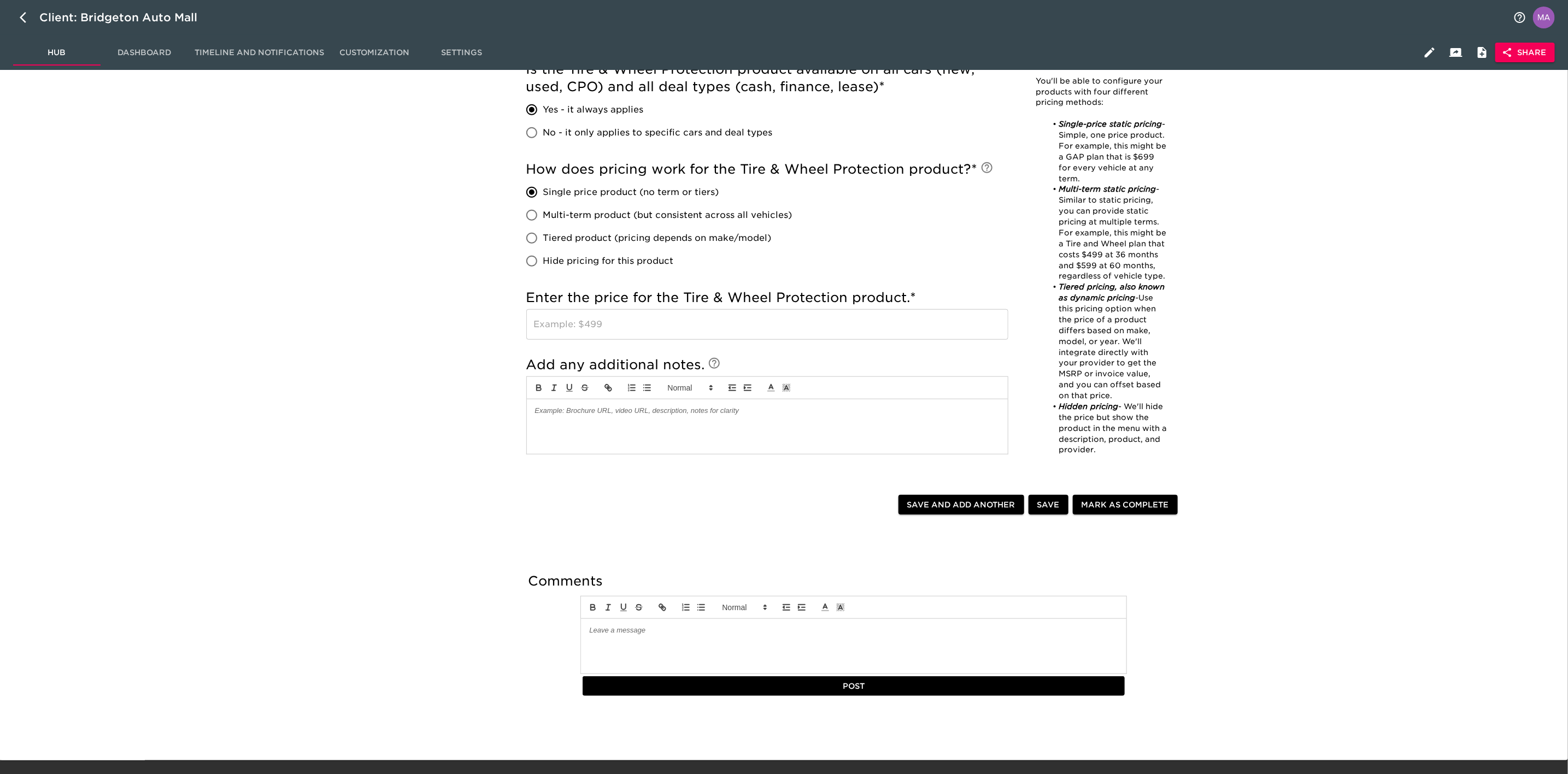
scroll to position [503, 0]
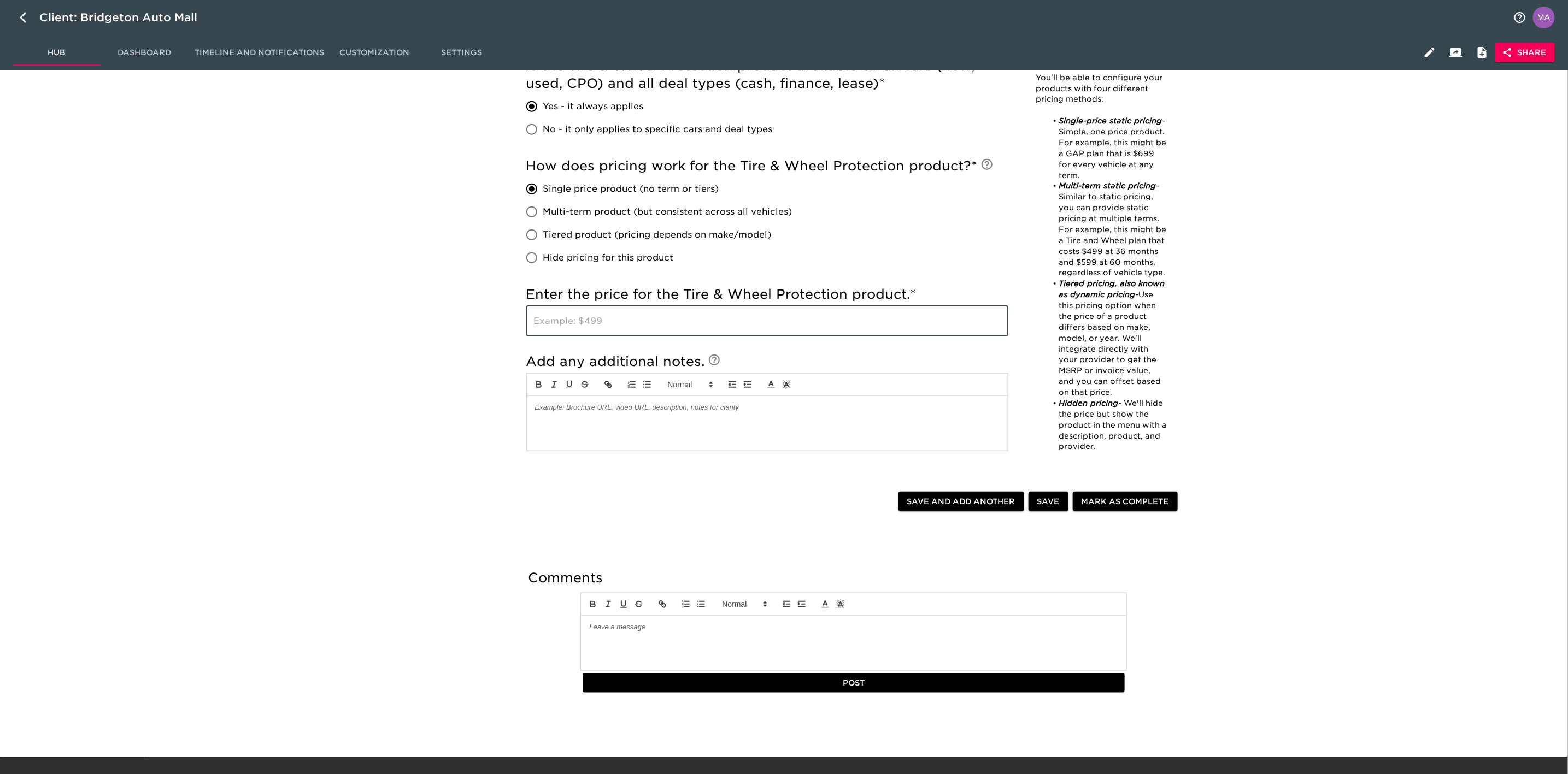
click at [604, 326] on input "text" at bounding box center [767, 321] width 482 height 31
type input "1895"
click at [370, 544] on div "Finance Product Menu - Pending Review Overdue! Note: This task allows you to pr…" at bounding box center [854, 161] width 1415 height 1165
click at [1049, 497] on span "Save" at bounding box center [1049, 502] width 22 height 14
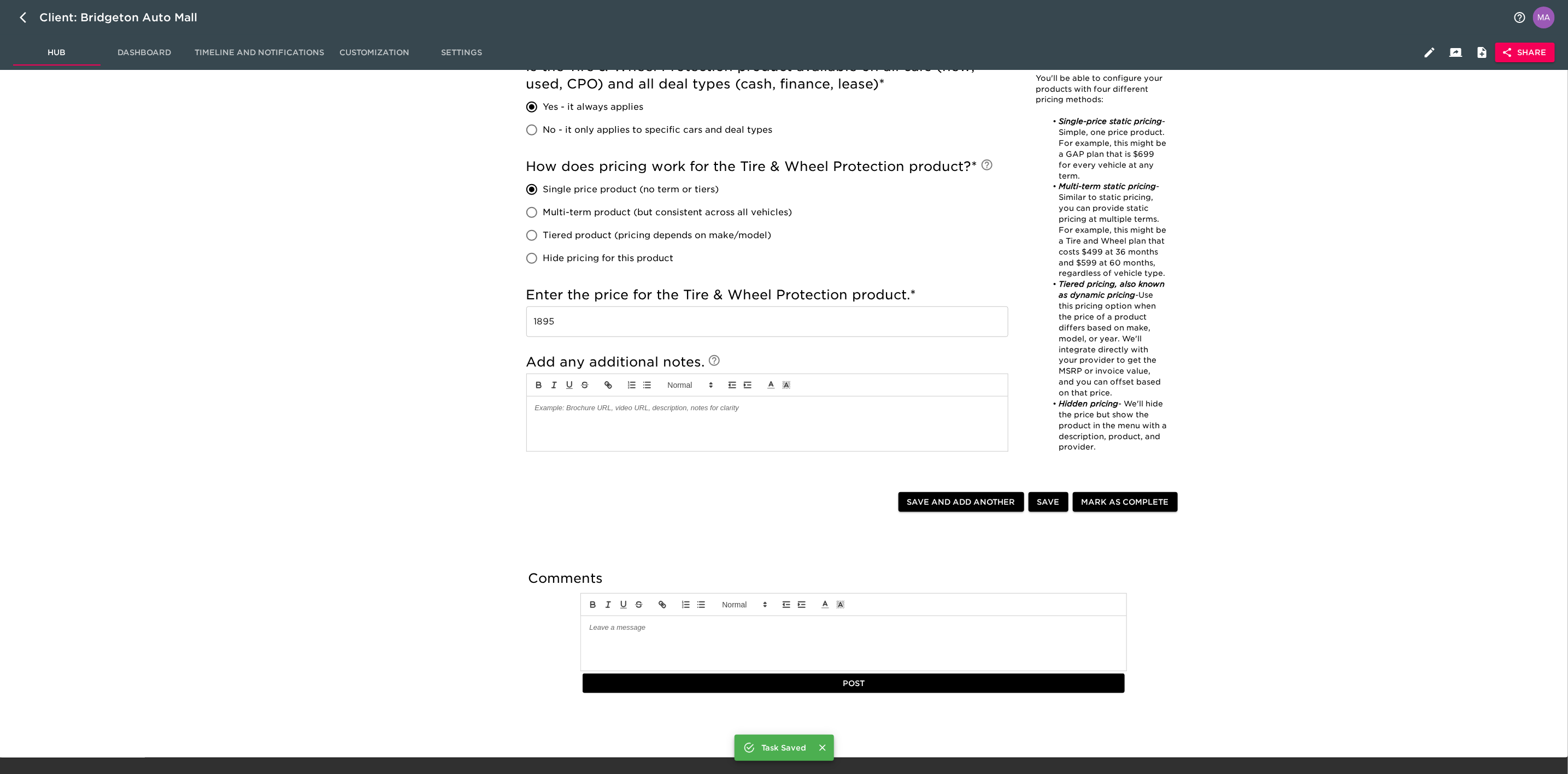
click at [477, 490] on div "Finance Product Menu - Pending Review Overdue! Note: This task allows you to pr…" at bounding box center [854, 168] width 1415 height 1155
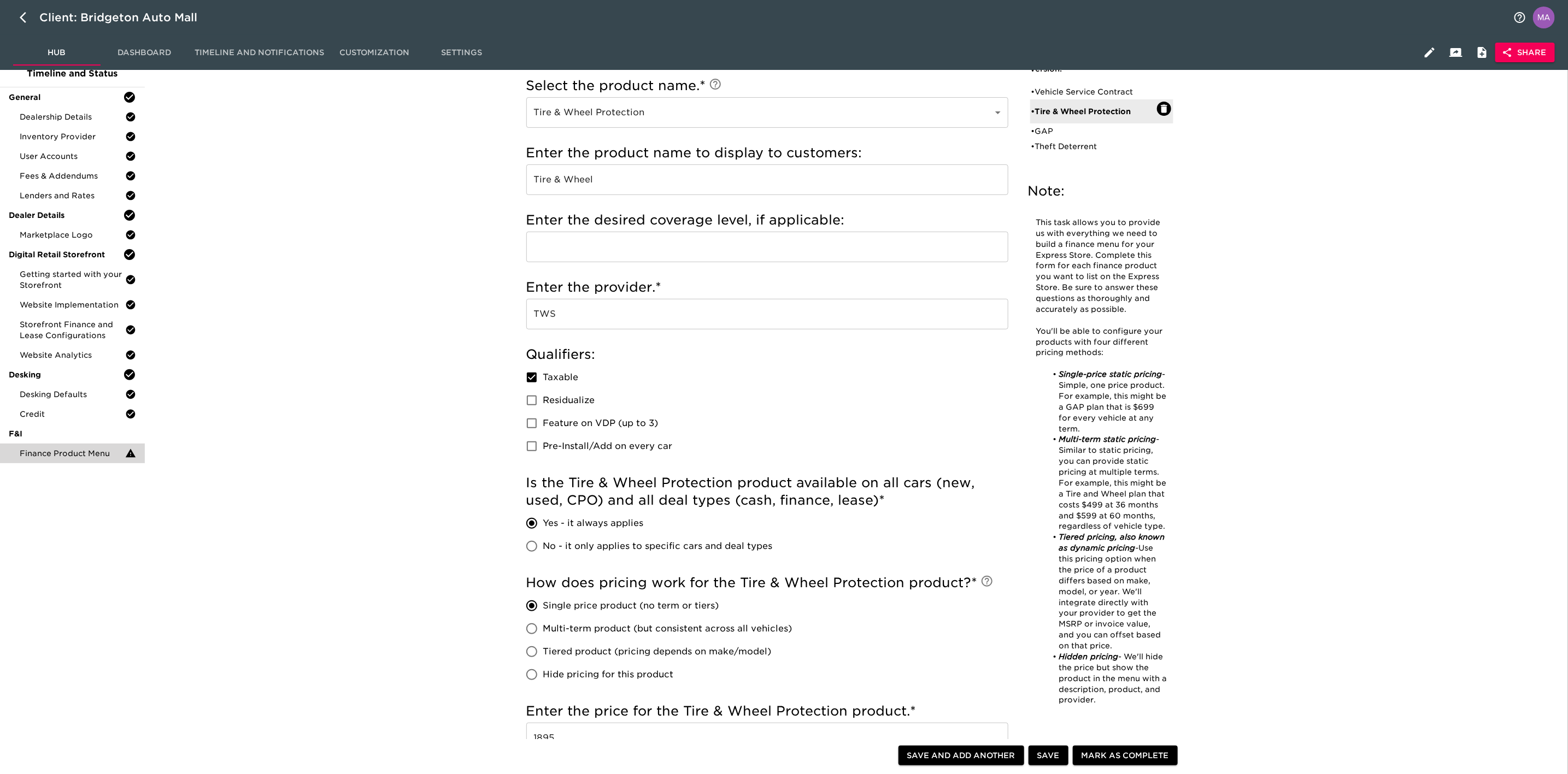
scroll to position [0, 0]
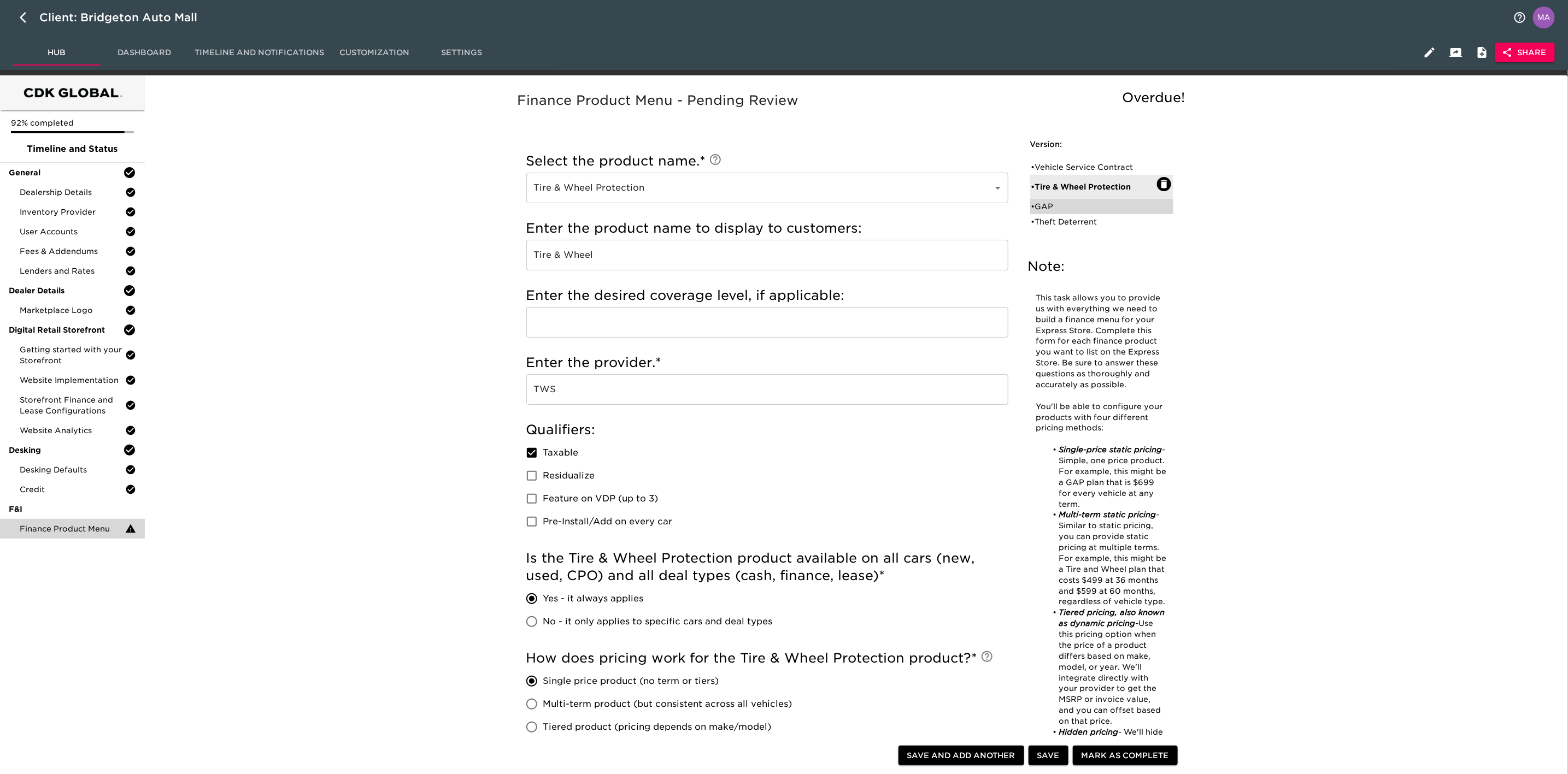
click at [1047, 211] on div "• GAP" at bounding box center [1095, 206] width 126 height 11
type input "GAP"
type input "GAP Insurance"
checkbox input "false"
radio input "true"
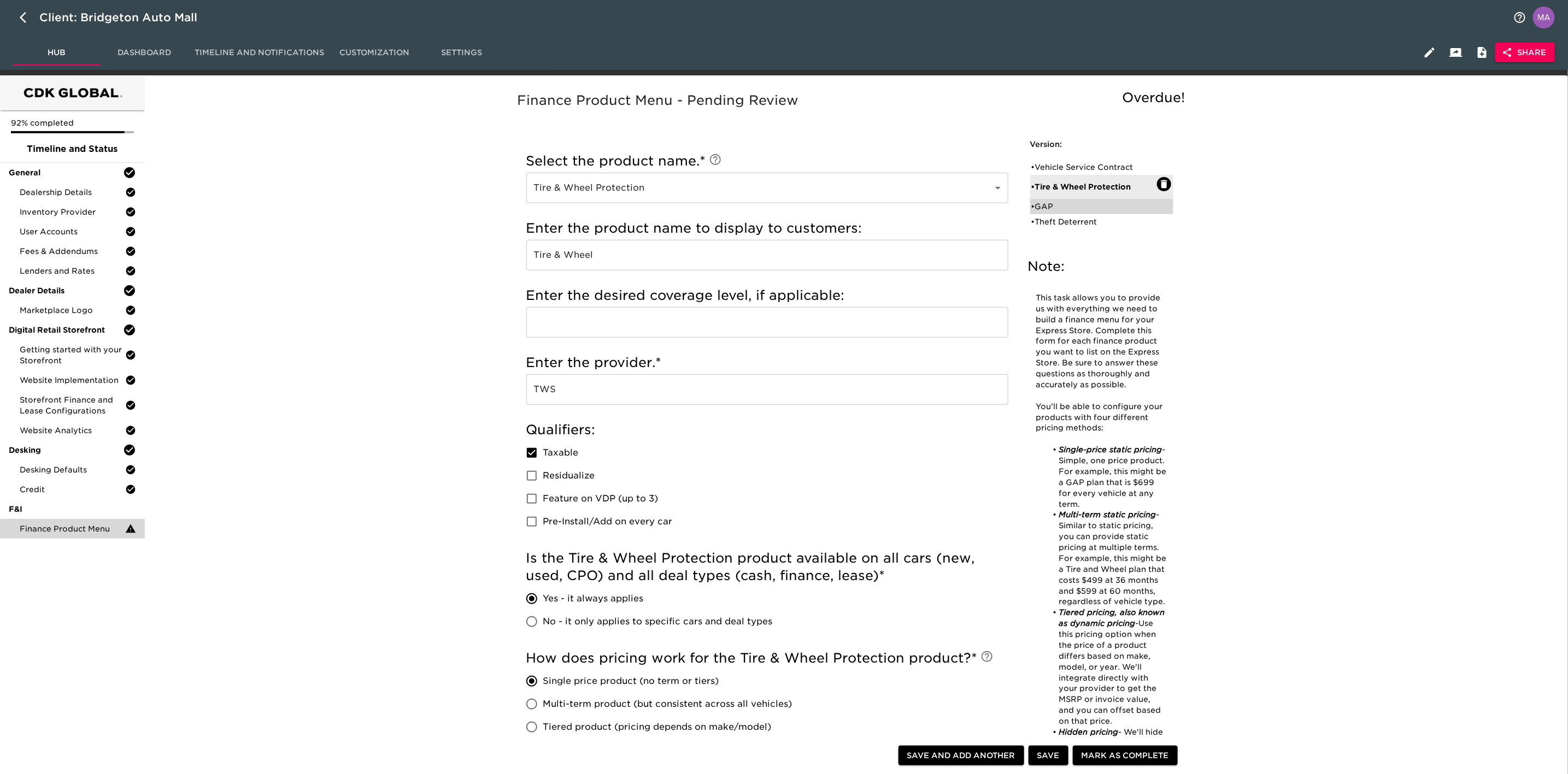
radio input "true"
type input "$1,200"
radio input "false"
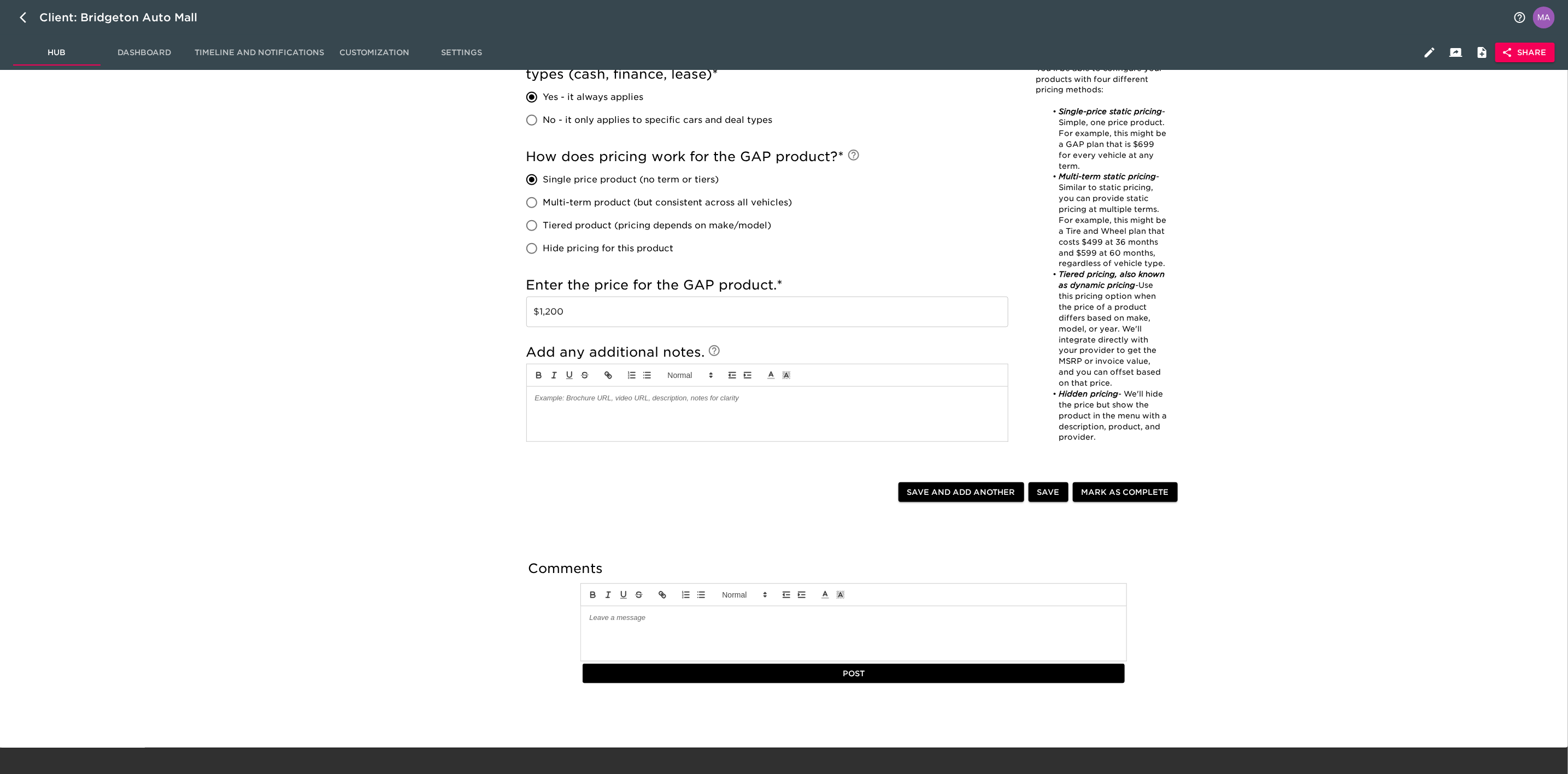
scroll to position [511, 0]
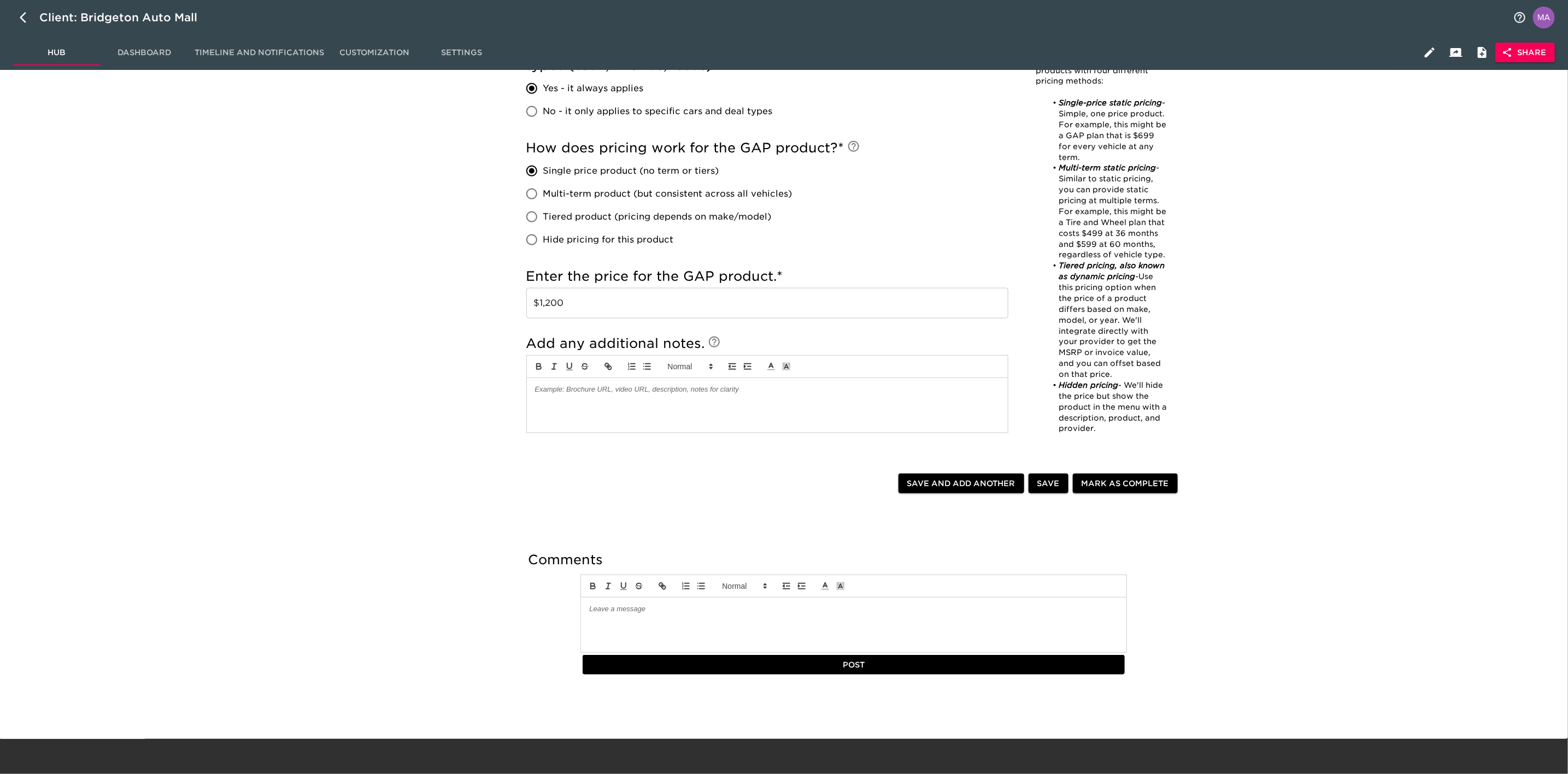
click at [651, 395] on div at bounding box center [768, 405] width 481 height 55
click at [1037, 479] on button "Save" at bounding box center [1049, 483] width 40 height 20
click at [449, 548] on div "Finance Product Menu - Pending Review Overdue! Note: This task allows you to pr…" at bounding box center [854, 149] width 1415 height 1155
click at [400, 464] on div "Finance Product Menu - Pending Review Overdue! Note: This task allows you to pr…" at bounding box center [854, 149] width 1415 height 1155
click at [259, 444] on div "Finance Product Menu - Pending Review Overdue! Note: This task allows you to pr…" at bounding box center [854, 149] width 1415 height 1155
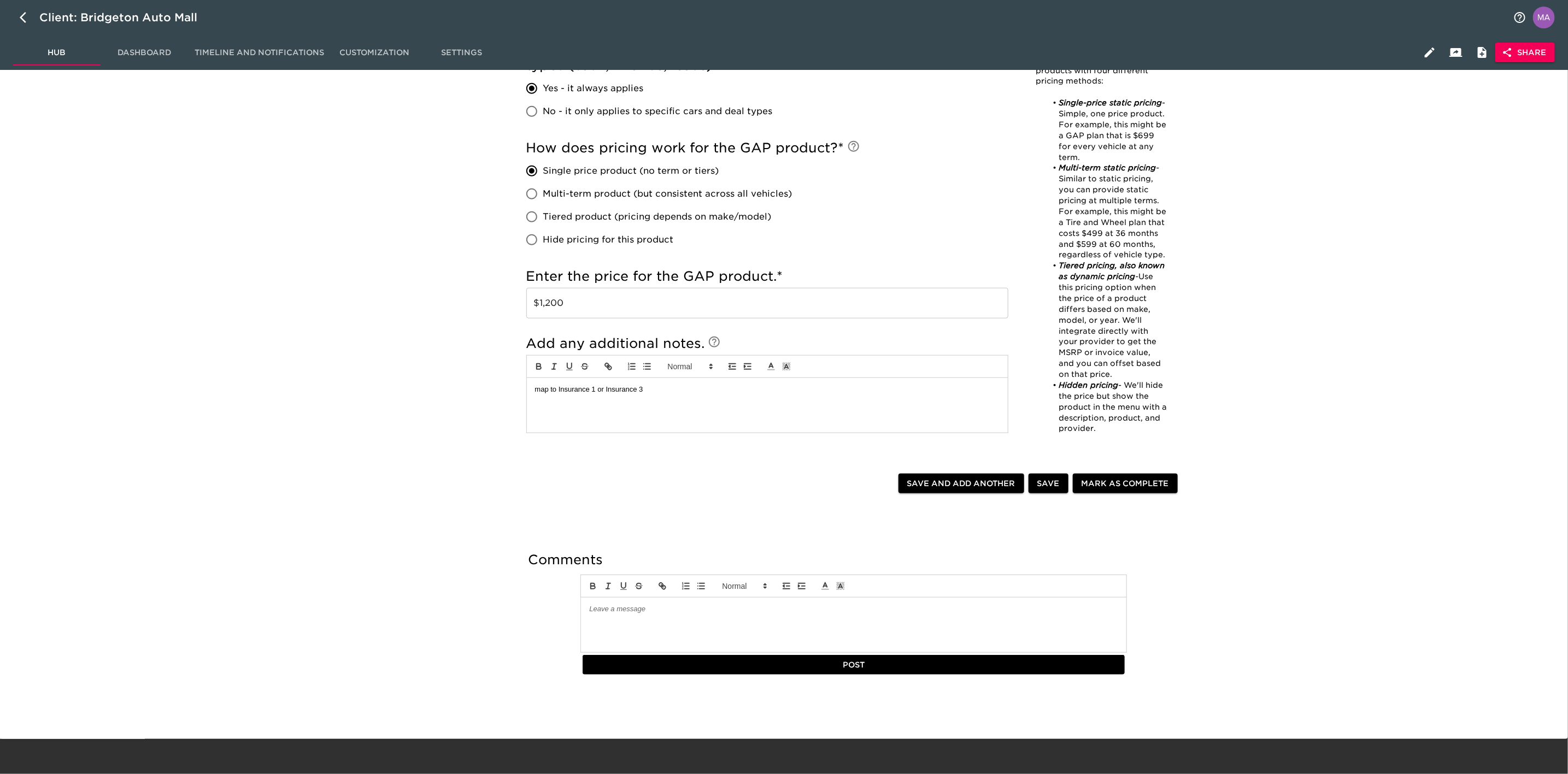
click at [412, 370] on div "Finance Product Menu - Pending Review Overdue! Note: This task allows you to pr…" at bounding box center [854, 149] width 1415 height 1155
click at [1464, 455] on div "Finance Product Menu - Pending Review Overdue! Note: This task allows you to pr…" at bounding box center [854, 149] width 1415 height 1155
click at [285, 436] on div "Finance Product Menu - Pending Review Overdue! Note: This task allows you to pr…" at bounding box center [854, 149] width 1415 height 1155
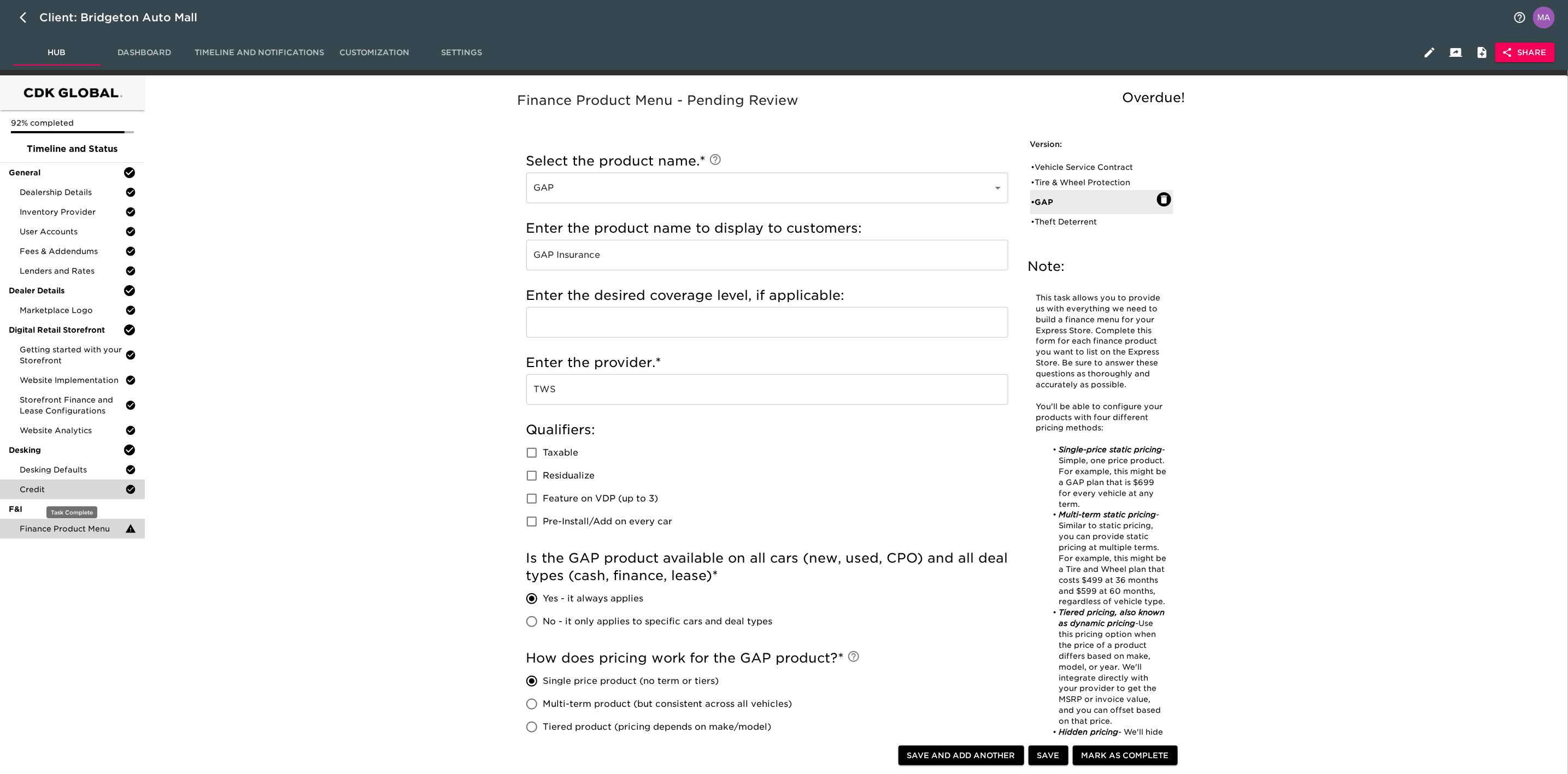
click at [57, 484] on span "Credit" at bounding box center [73, 489] width 106 height 11
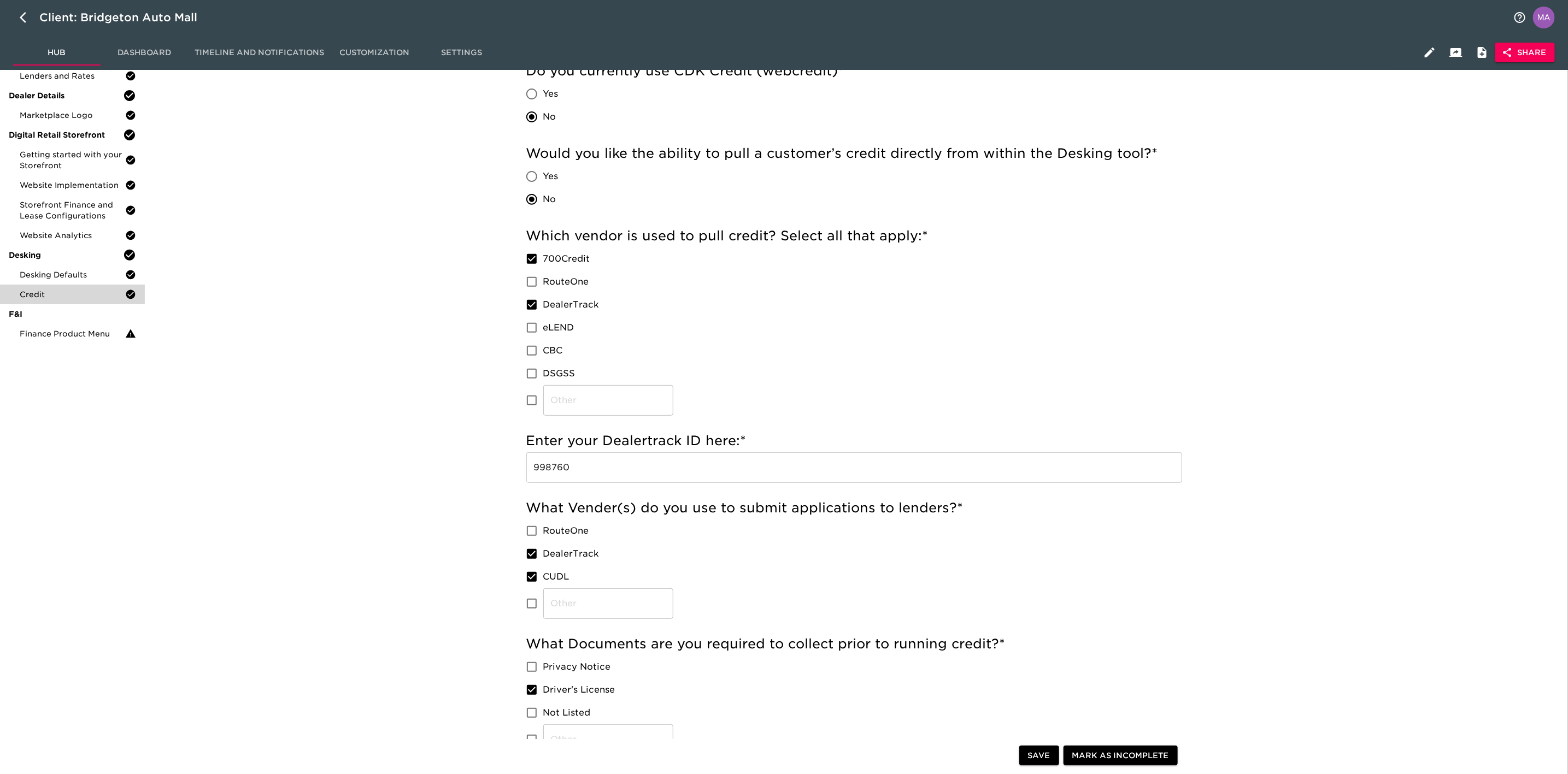
scroll to position [246, 0]
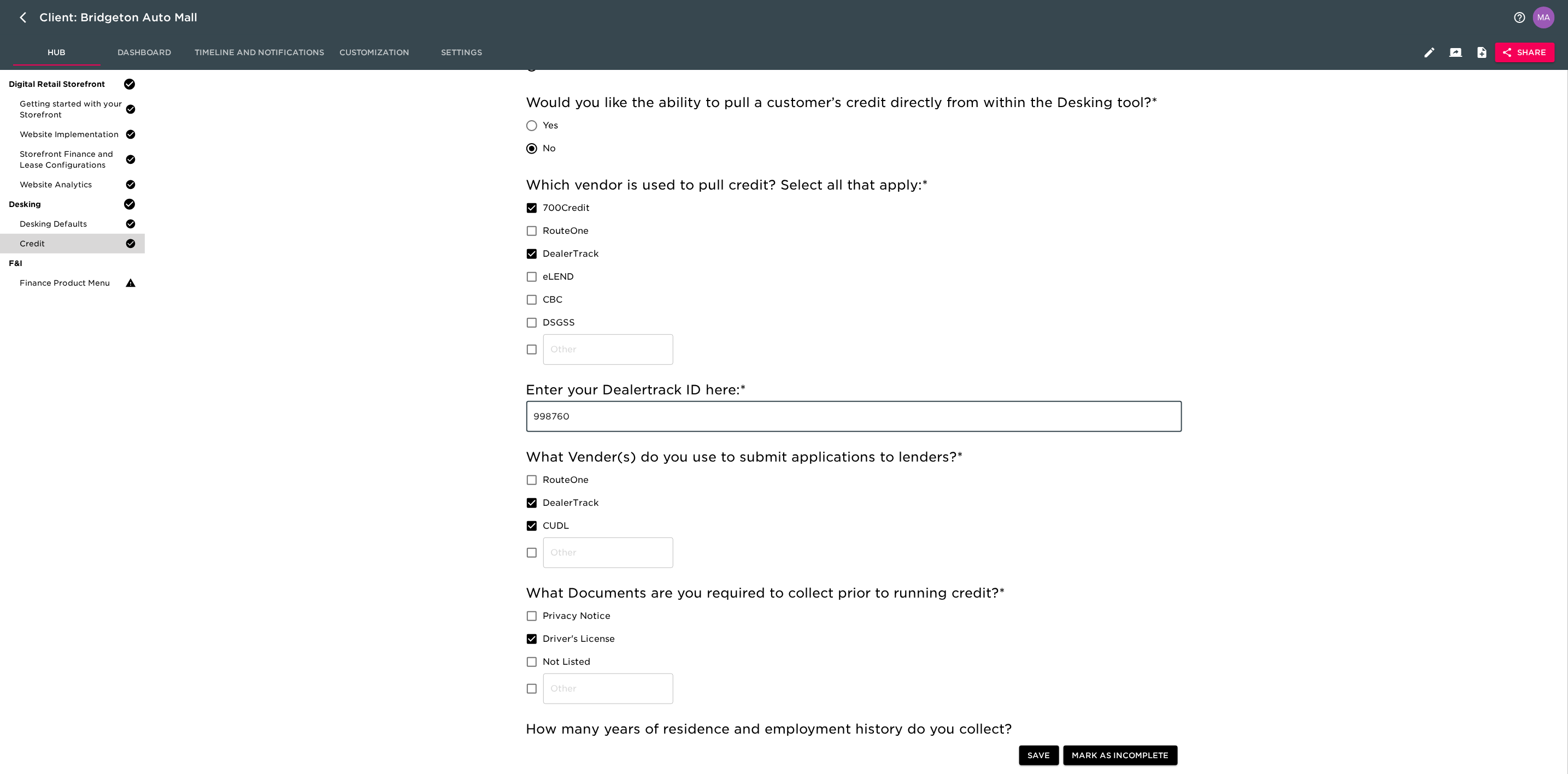
click at [612, 429] on input "998760" at bounding box center [854, 416] width 656 height 31
drag, startPoint x: 306, startPoint y: 488, endPoint x: 305, endPoint y: 479, distance: 9.1
click at [306, 488] on div "Credit - Complete! Incomplete: Would you like the ability to pull a customer’s …" at bounding box center [854, 494] width 1415 height 1316
click at [13, 18] on button "button" at bounding box center [26, 17] width 26 height 26
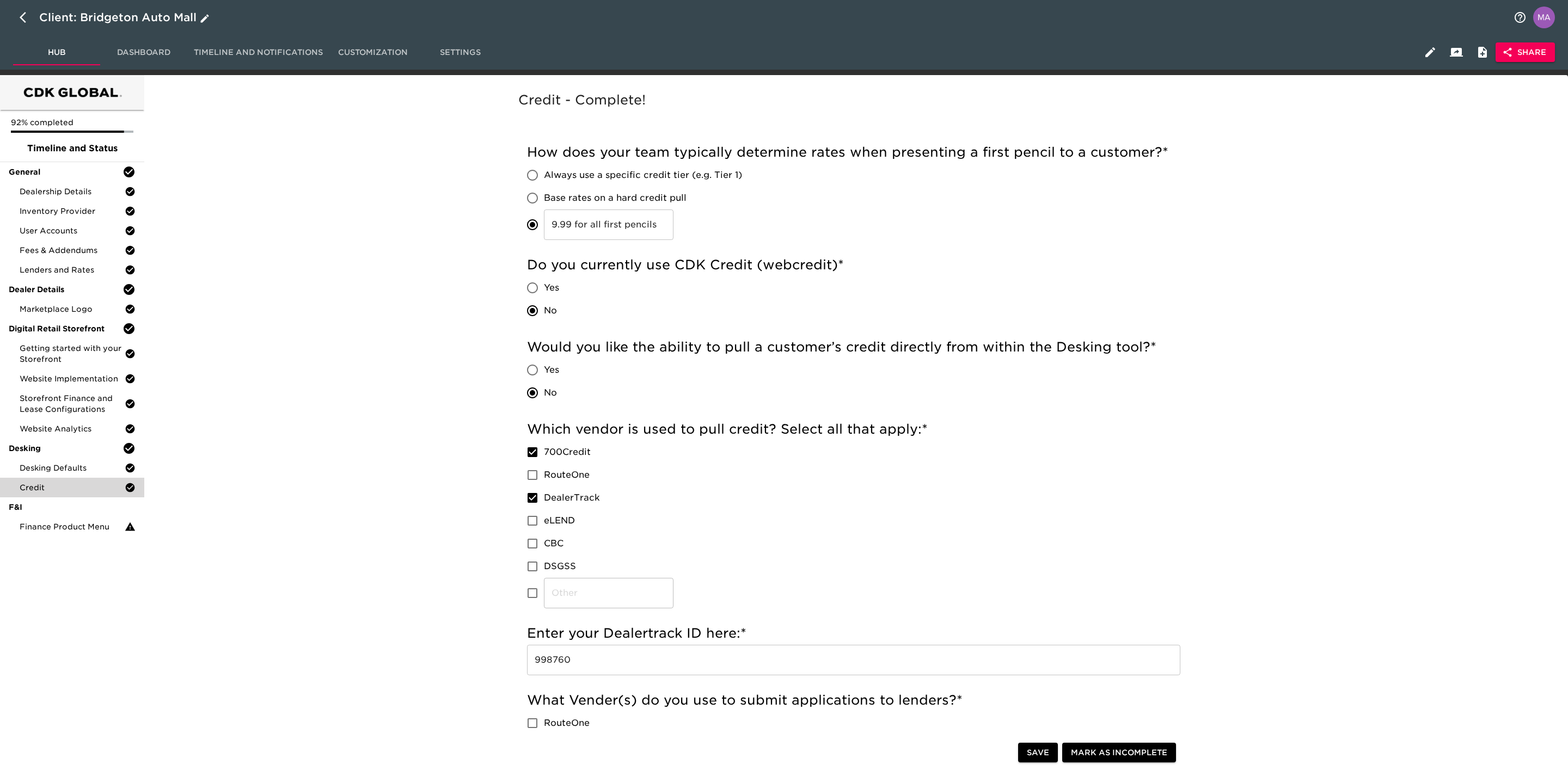
select select "10"
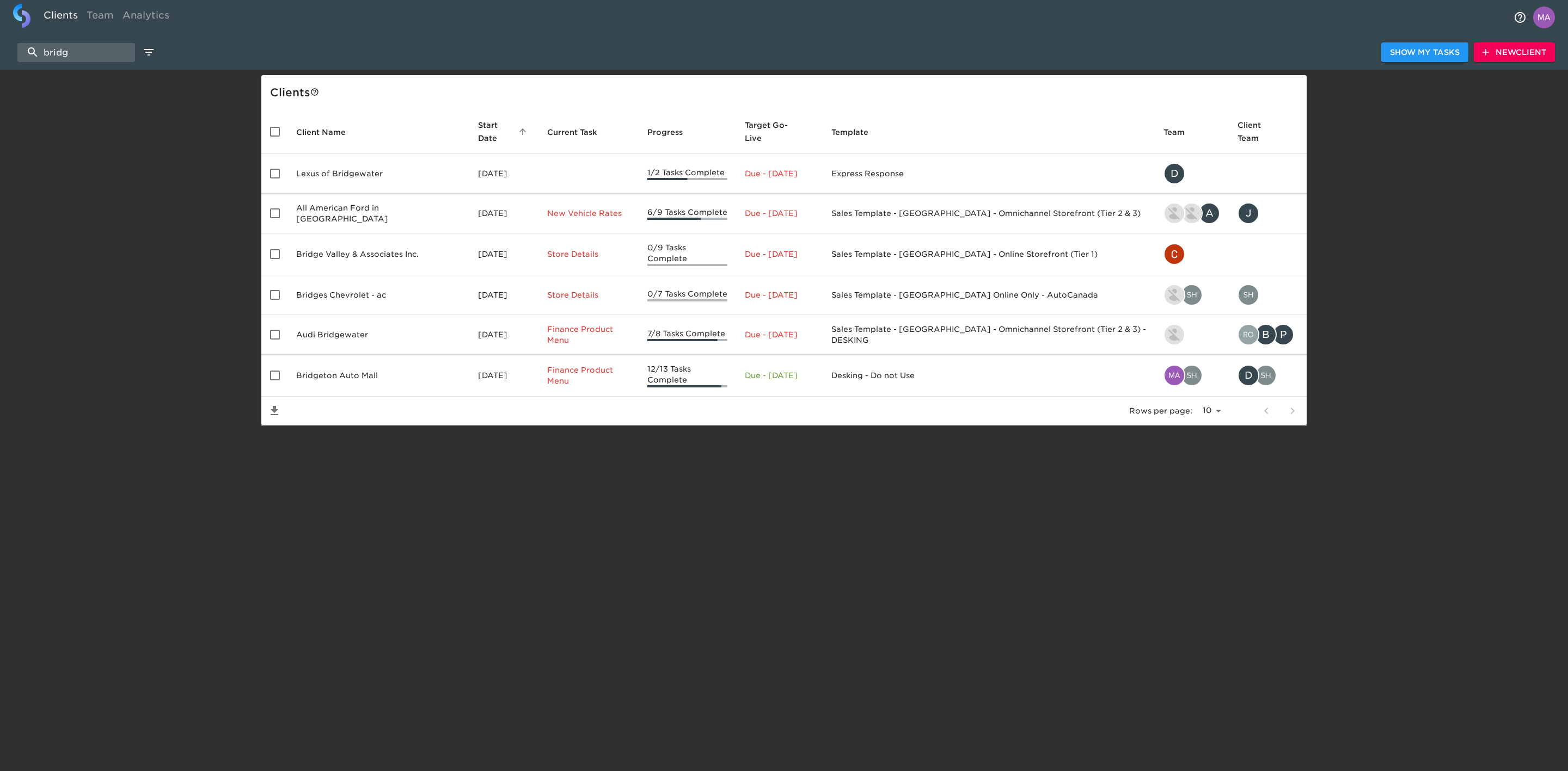
click at [1496, 54] on span "New Client" at bounding box center [1514, 53] width 64 height 14
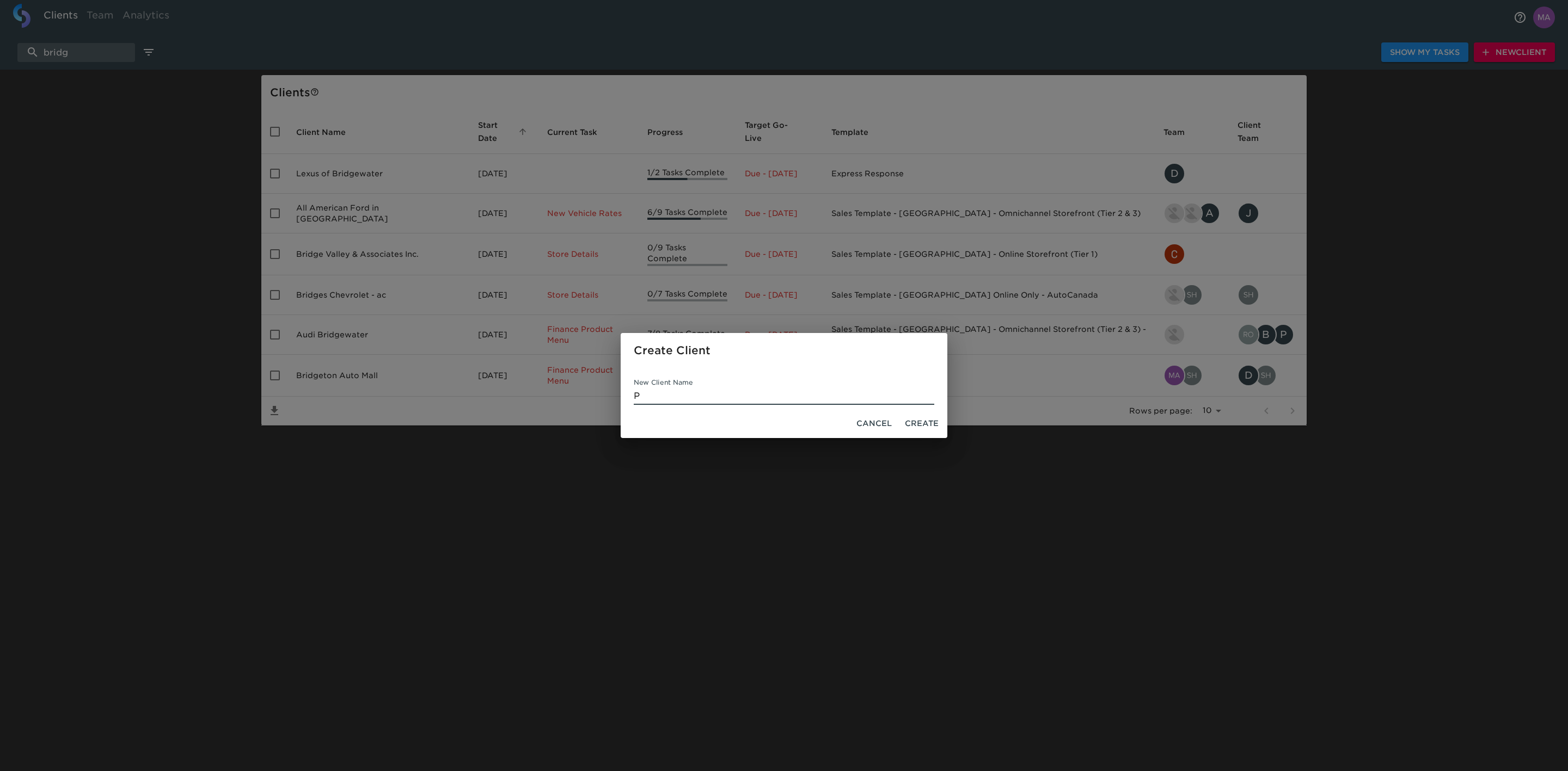
type input "P"
click at [885, 425] on span "Cancel" at bounding box center [875, 424] width 36 height 14
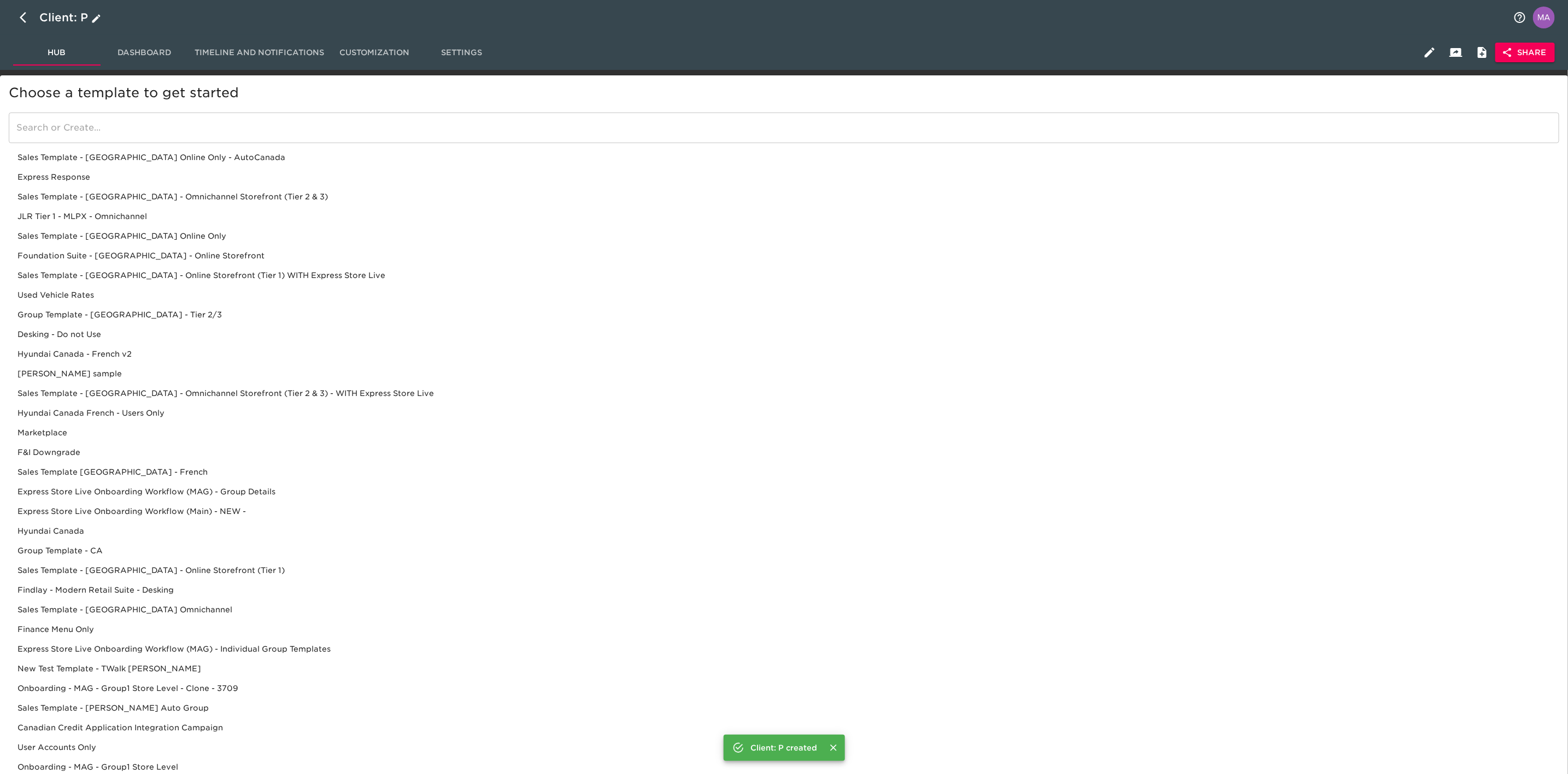
click at [23, 20] on icon "button" at bounding box center [23, 17] width 7 height 11
select select "10"
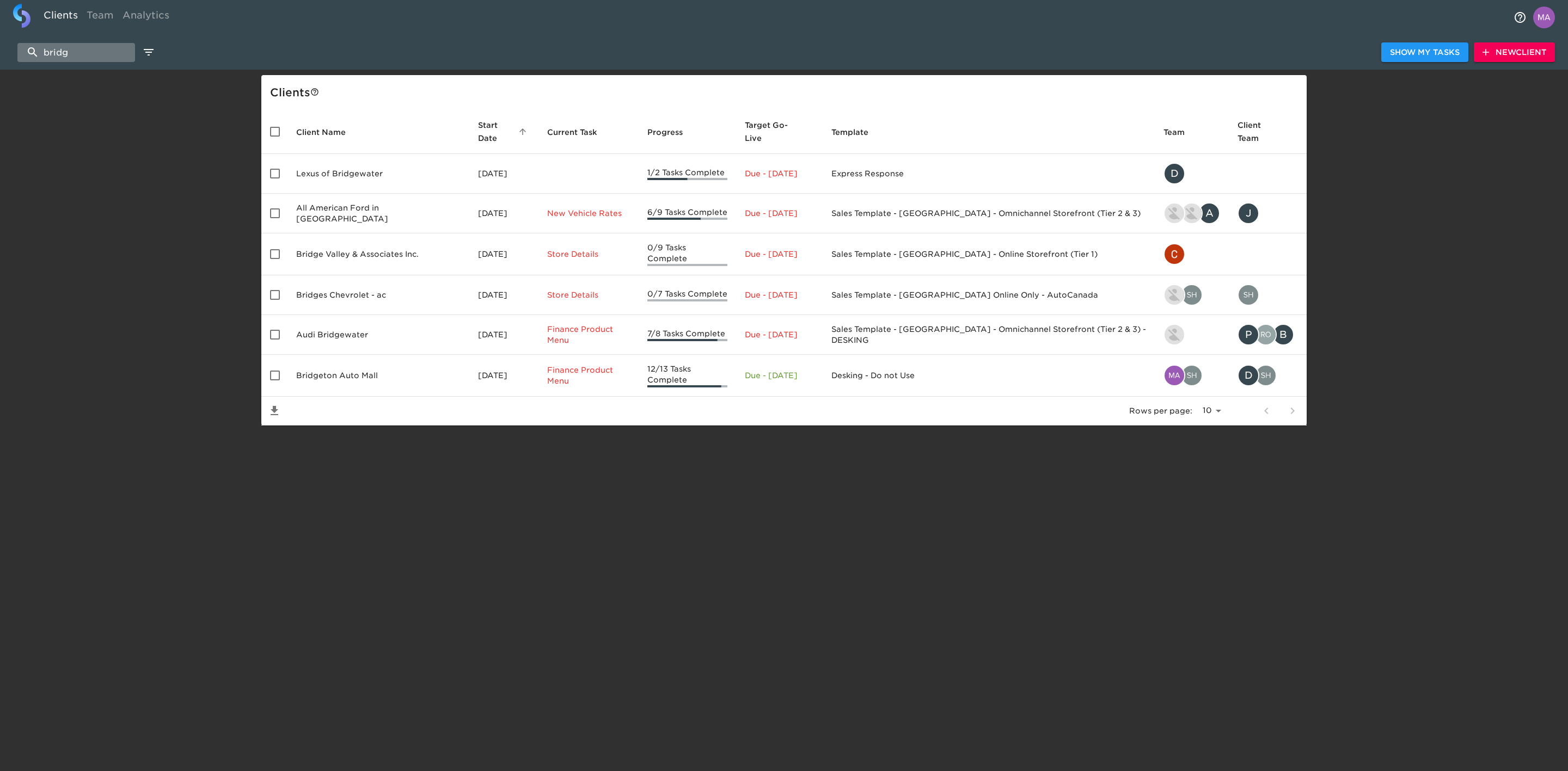
click at [84, 51] on input "bridg" at bounding box center [77, 52] width 117 height 19
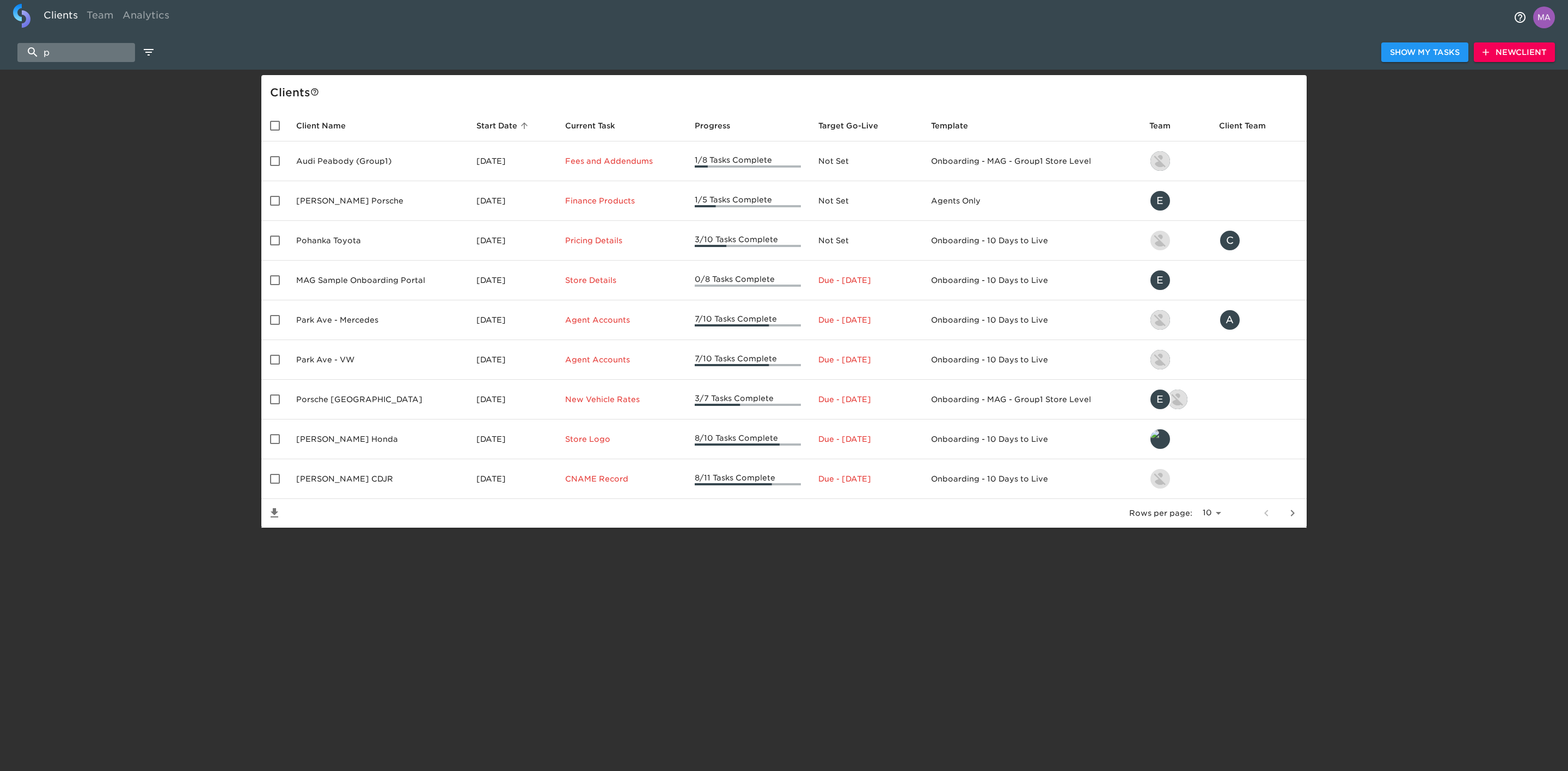
click at [92, 51] on input "p" at bounding box center [77, 52] width 117 height 19
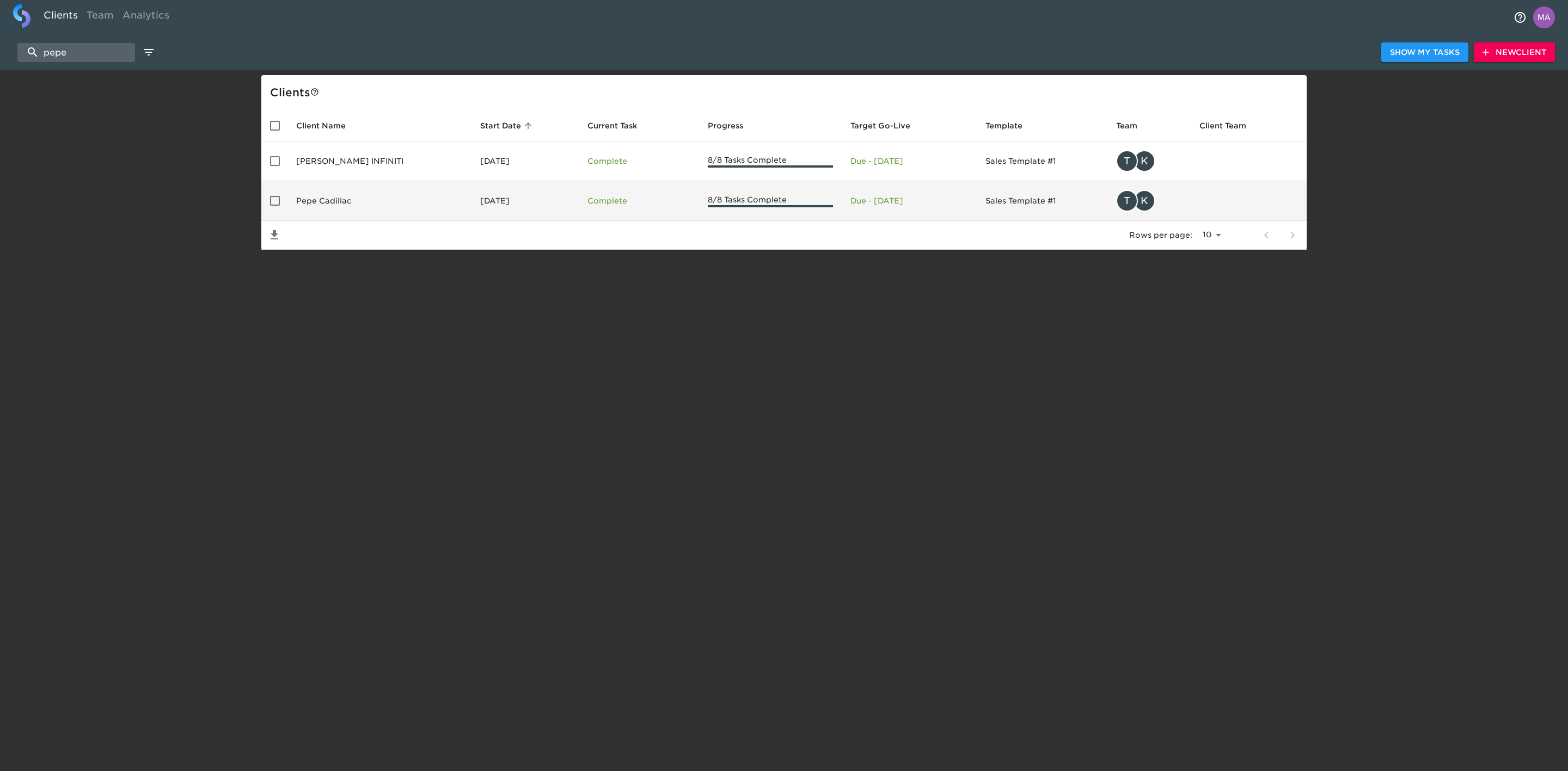
type input "pepe"
click at [399, 200] on td "Pepe Cadillac" at bounding box center [379, 201] width 184 height 40
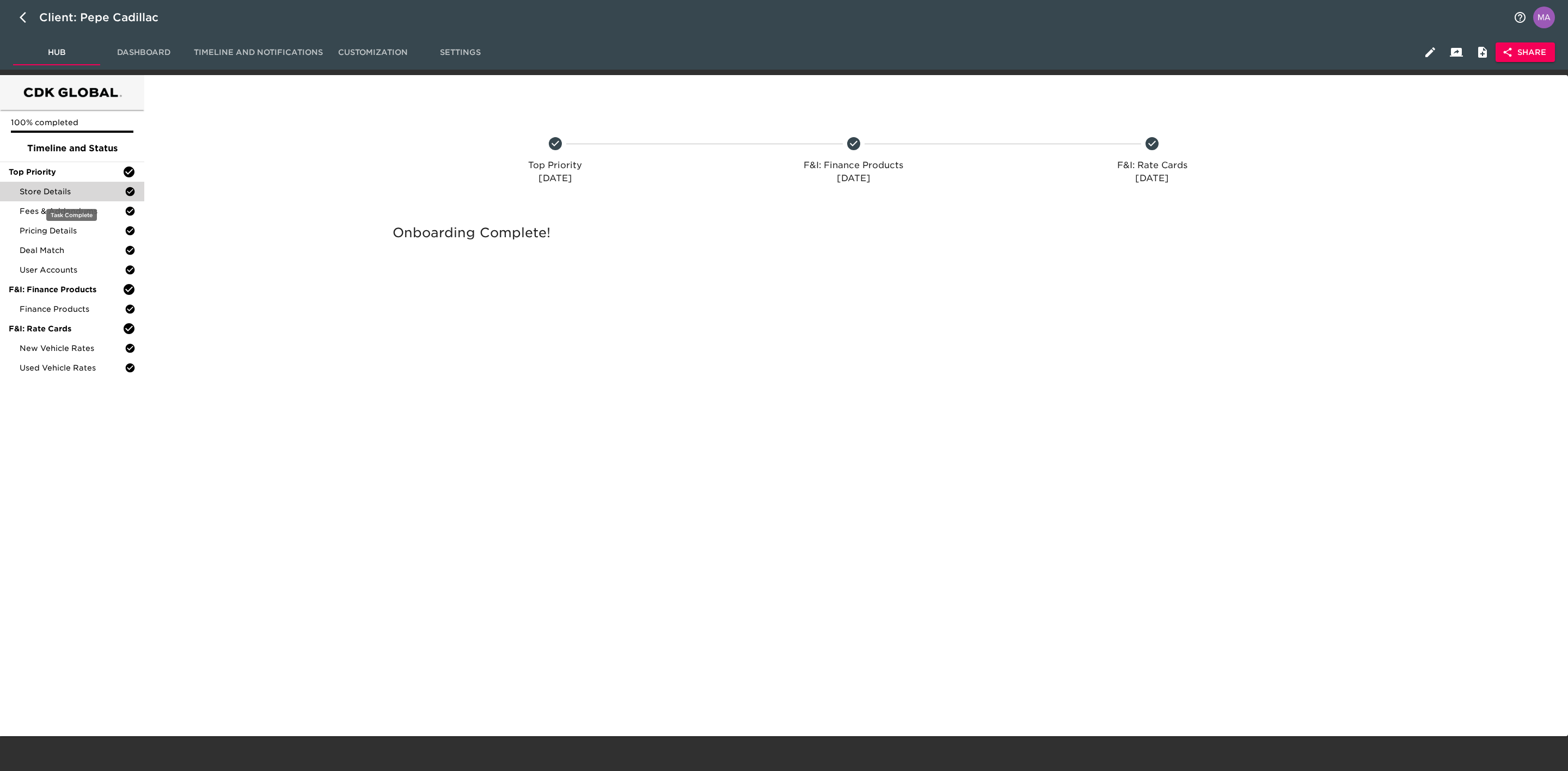
click at [84, 186] on span "Store Details" at bounding box center [73, 191] width 105 height 11
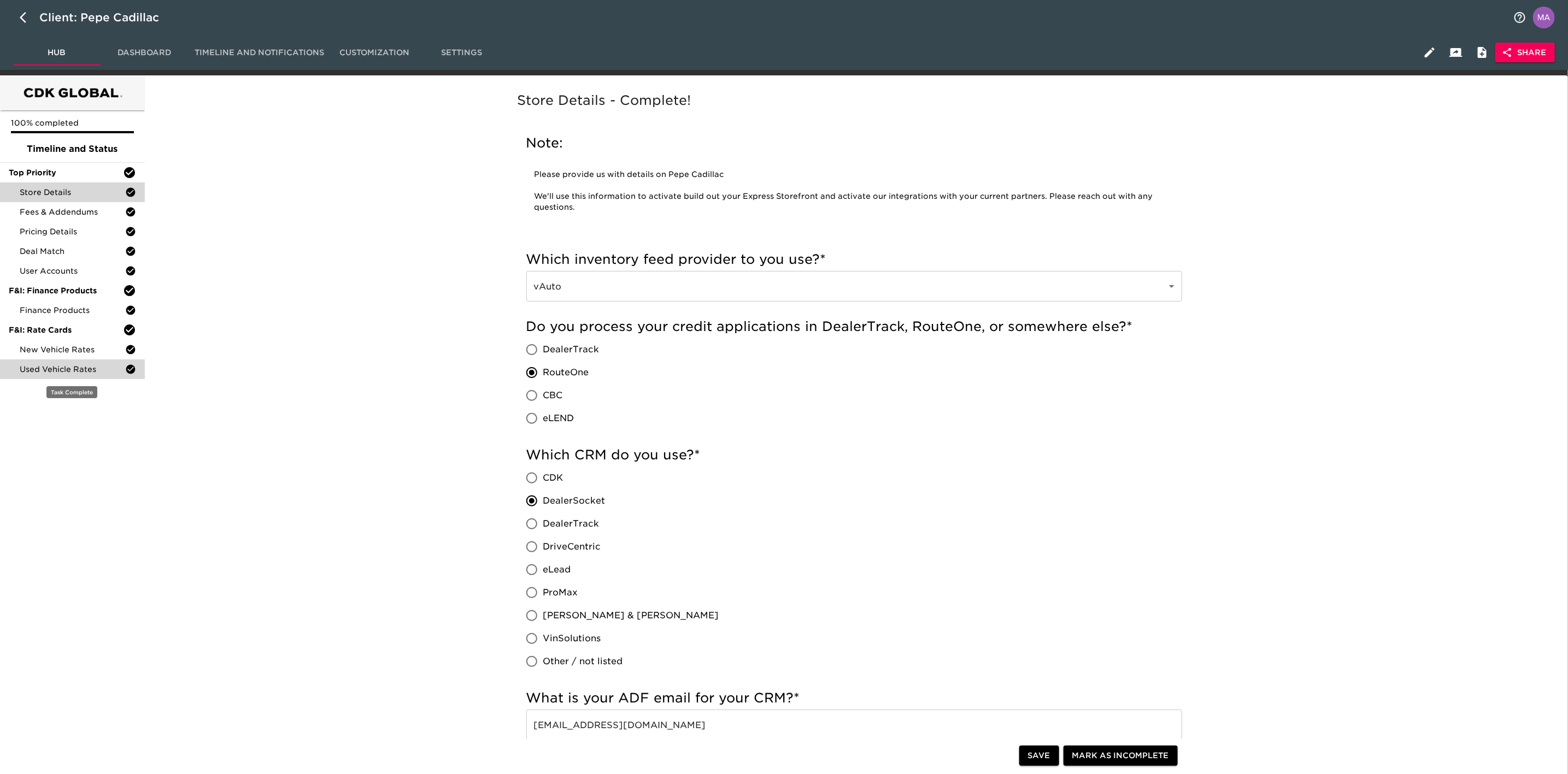
click at [53, 369] on span "Used Vehicle Rates" at bounding box center [73, 369] width 106 height 11
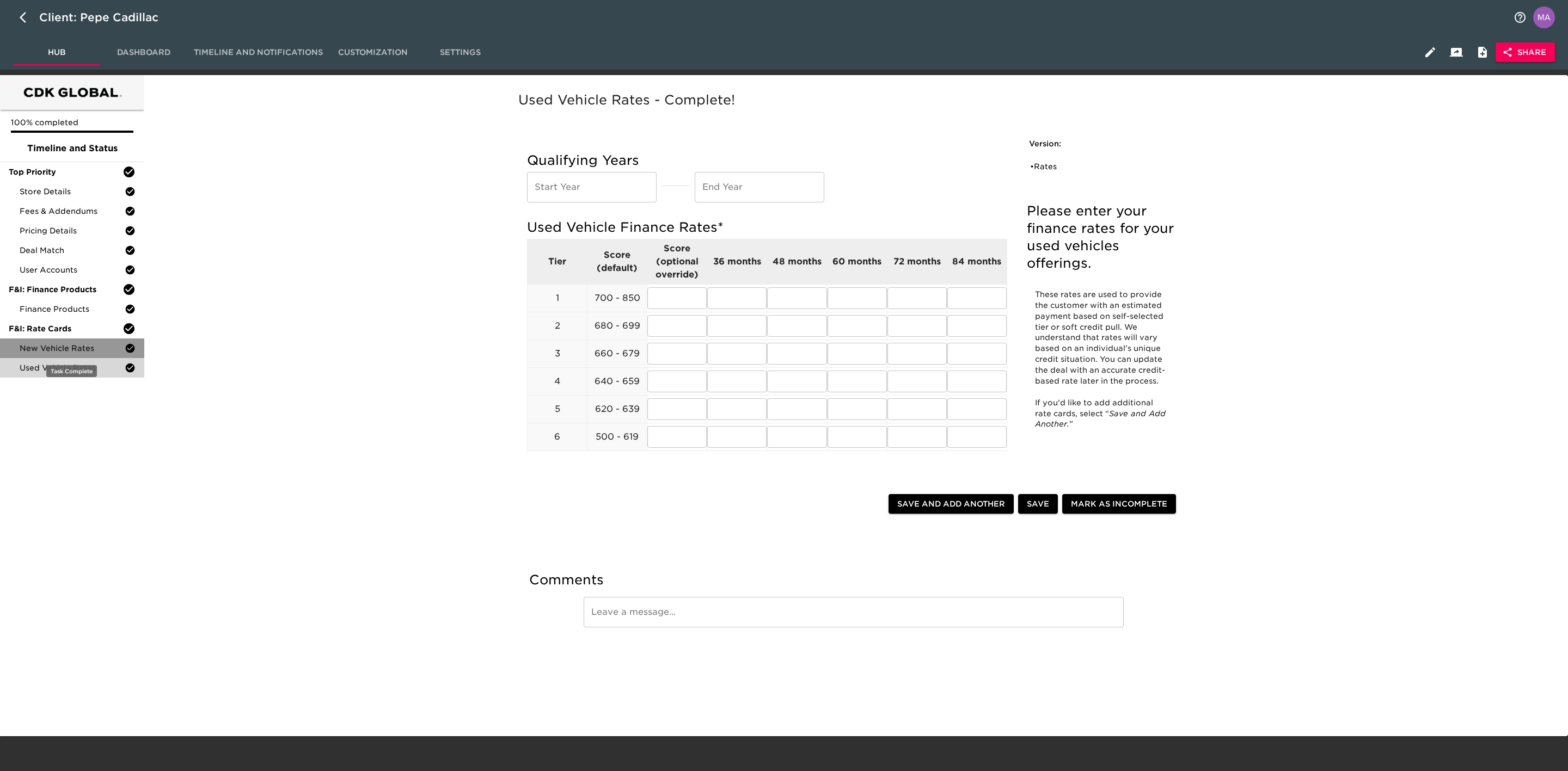
click at [54, 353] on div "New Vehicle Rates" at bounding box center [72, 348] width 144 height 20
